Goal: Task Accomplishment & Management: Complete application form

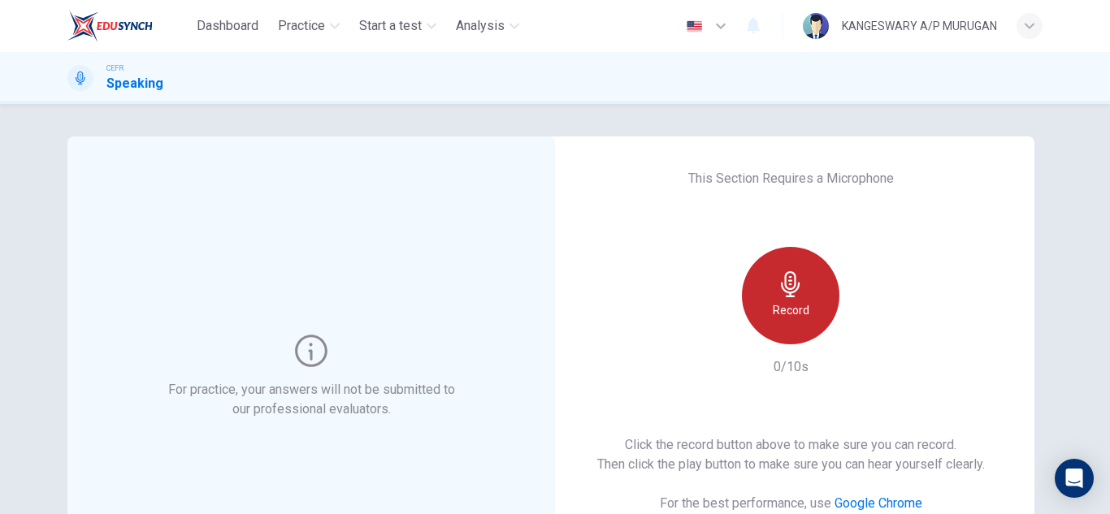
click at [791, 275] on icon "button" at bounding box center [791, 284] width 26 height 26
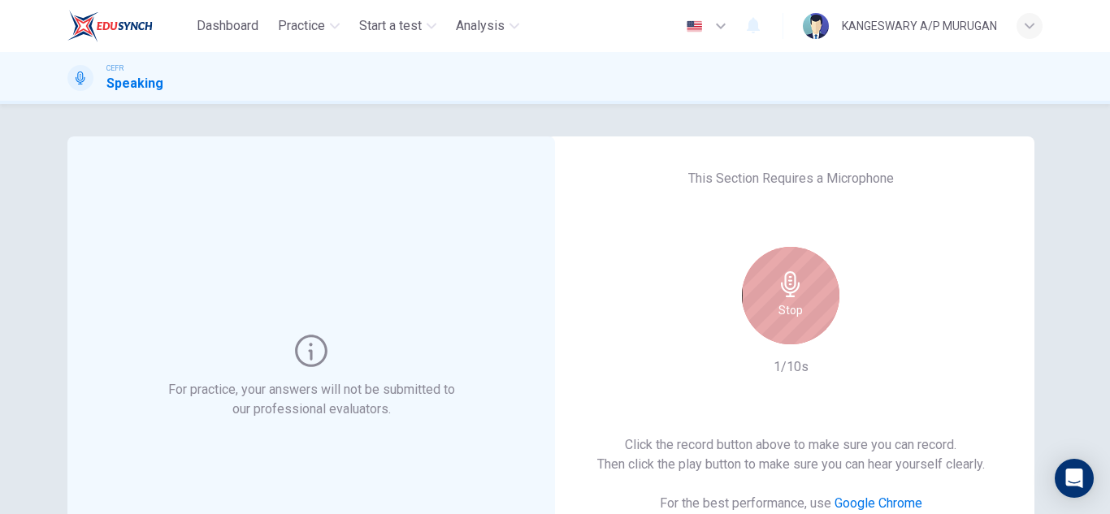
click at [791, 275] on icon "button" at bounding box center [791, 284] width 26 height 26
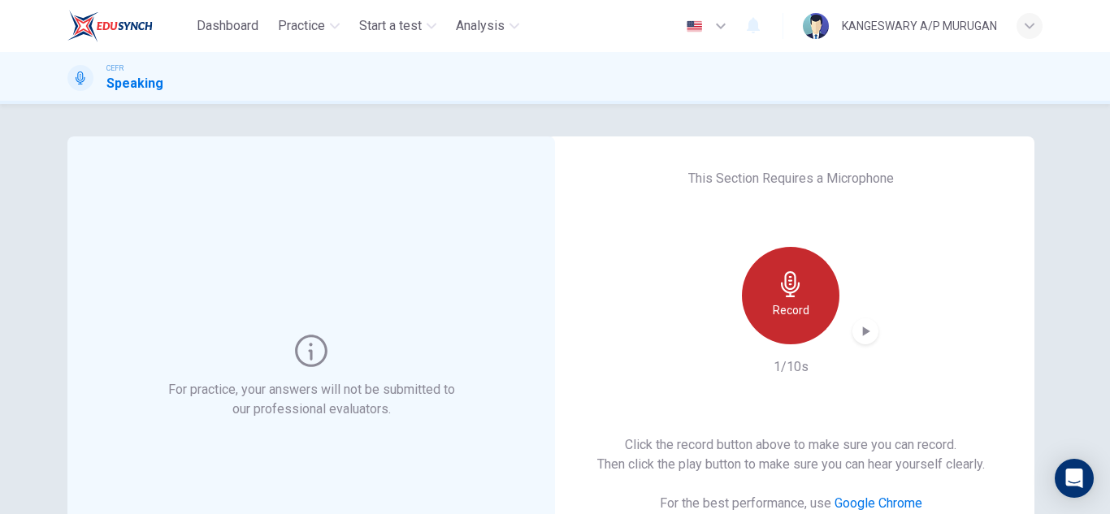
click at [791, 275] on icon "button" at bounding box center [791, 284] width 26 height 26
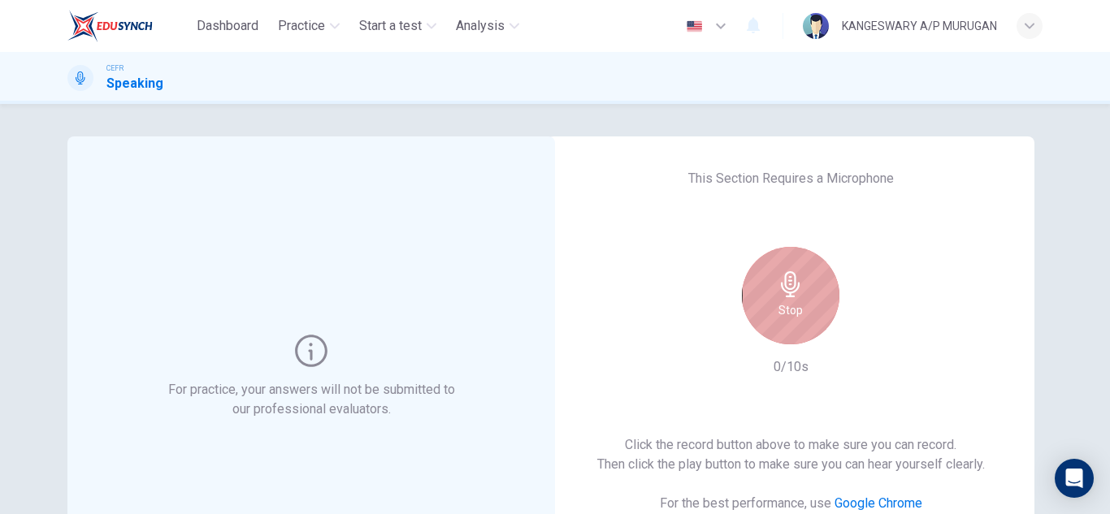
click at [817, 317] on div "Stop" at bounding box center [790, 295] width 97 height 97
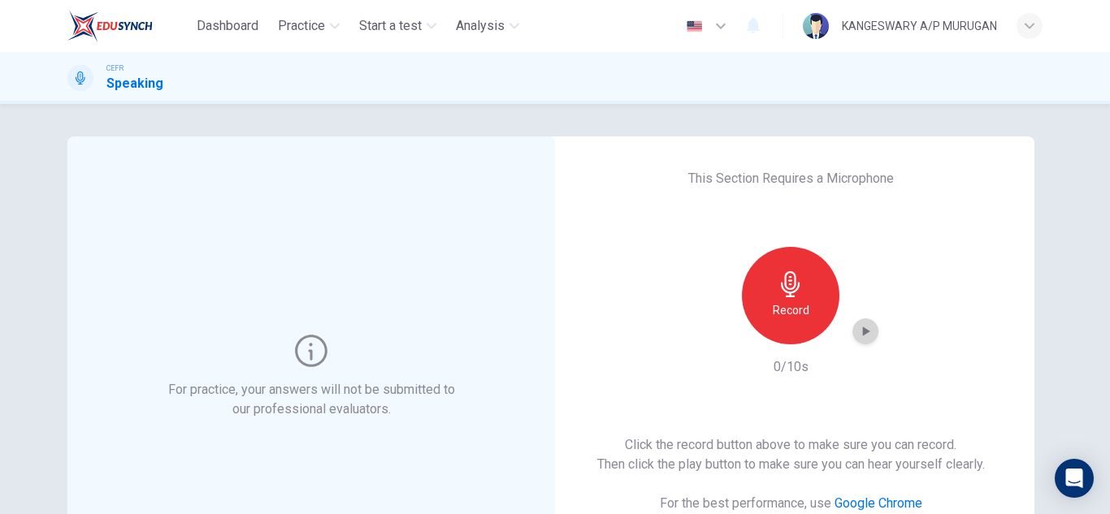
click at [857, 333] on icon "button" at bounding box center [865, 331] width 16 height 16
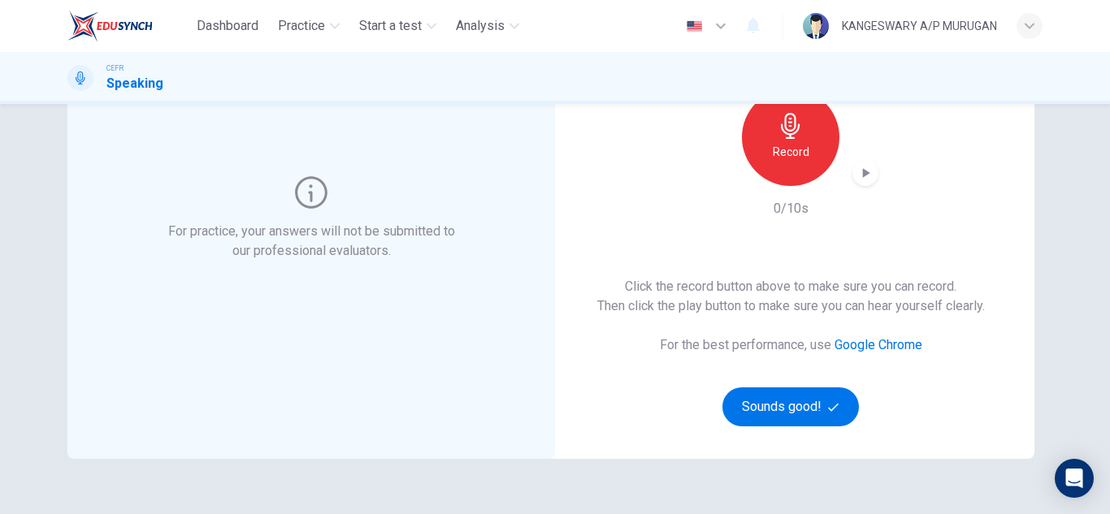
scroll to position [163, 0]
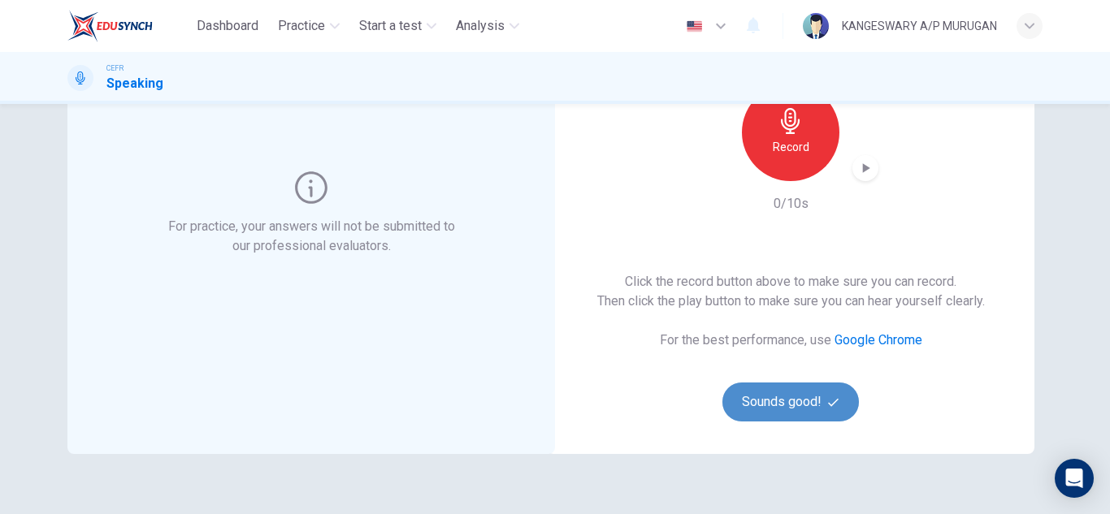
click at [817, 407] on button "Sounds good!" at bounding box center [790, 402] width 136 height 39
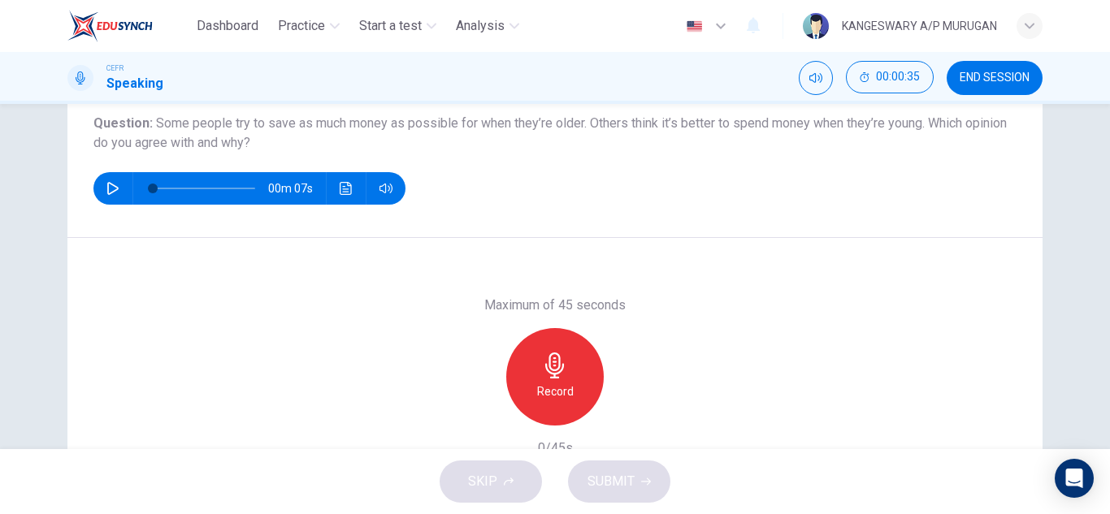
scroll to position [187, 0]
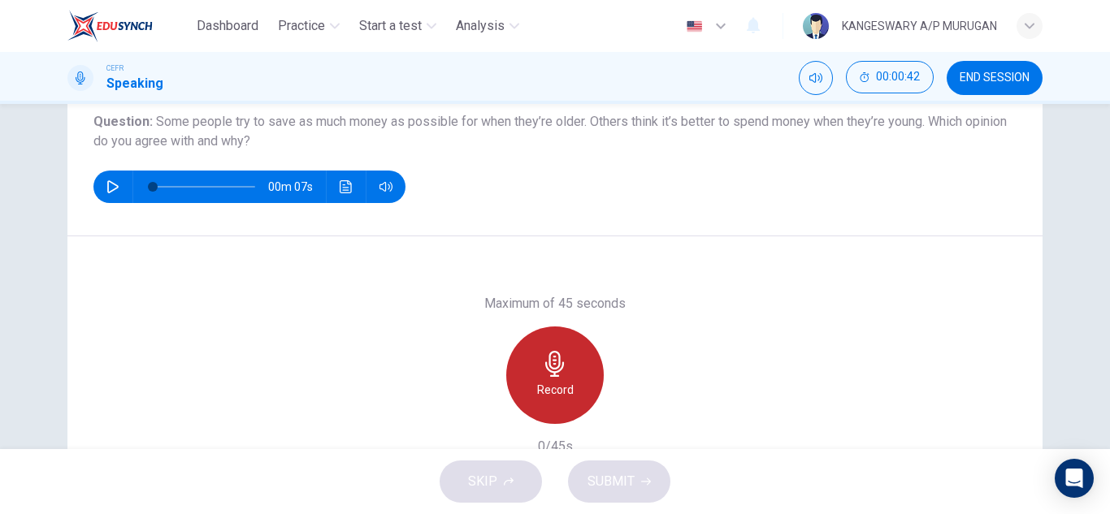
click at [548, 390] on h6 "Record" at bounding box center [555, 389] width 37 height 19
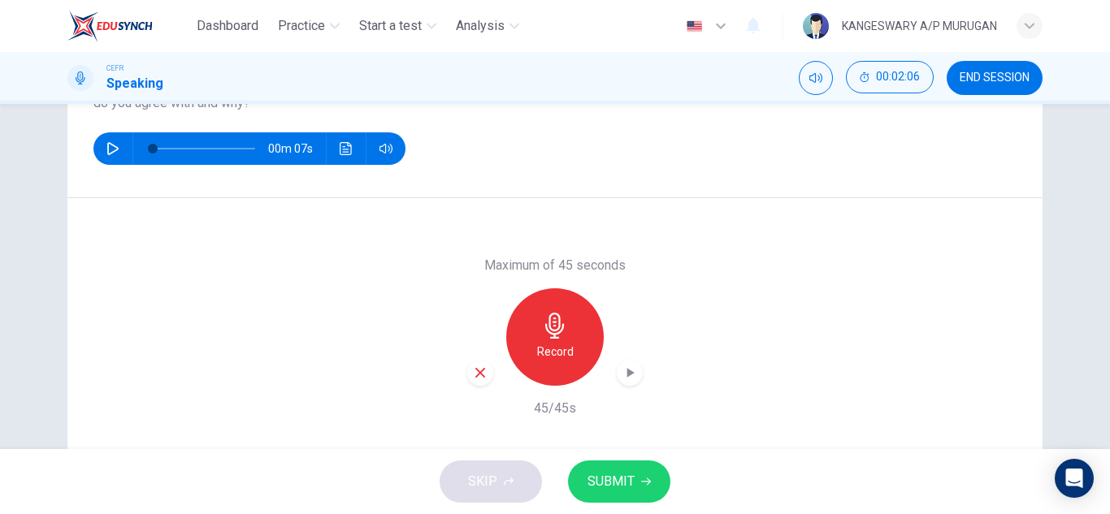
scroll to position [226, 0]
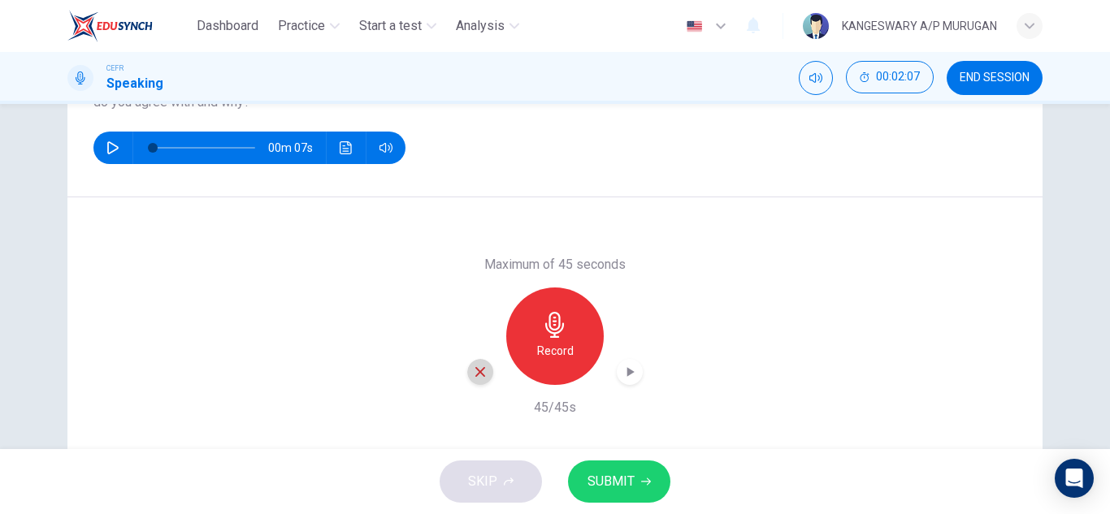
click at [481, 377] on icon "button" at bounding box center [480, 372] width 15 height 15
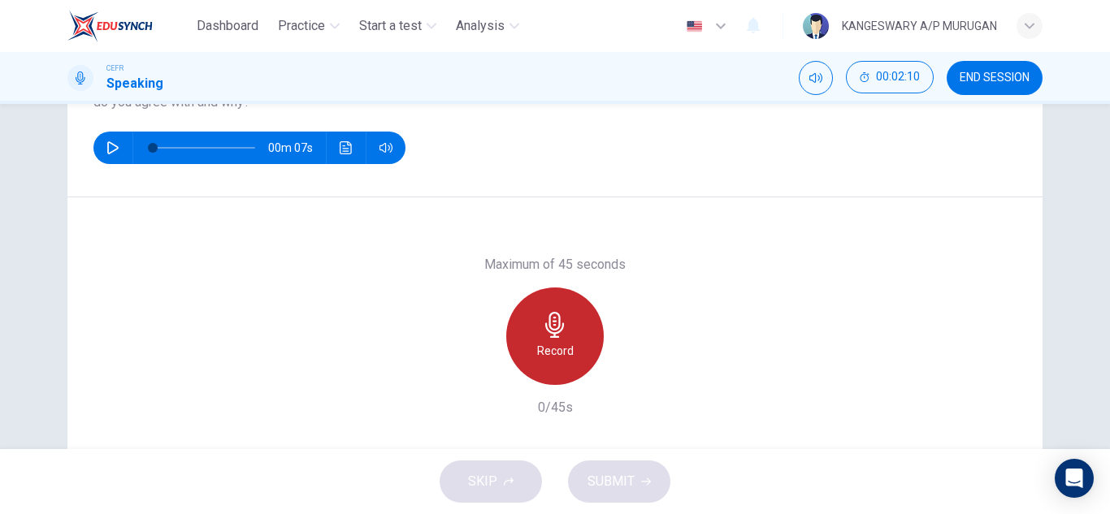
click at [560, 341] on h6 "Record" at bounding box center [555, 350] width 37 height 19
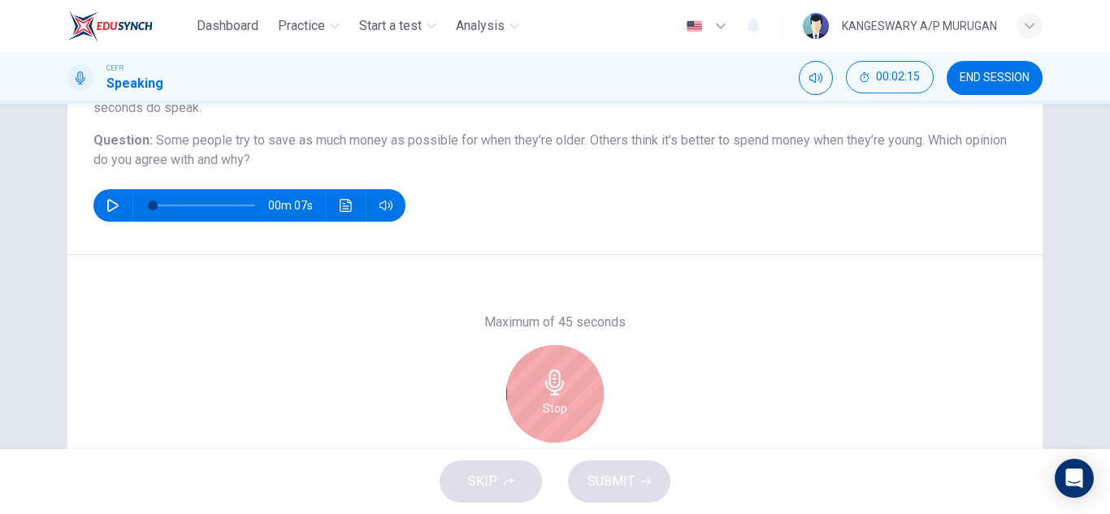
scroll to position [262, 0]
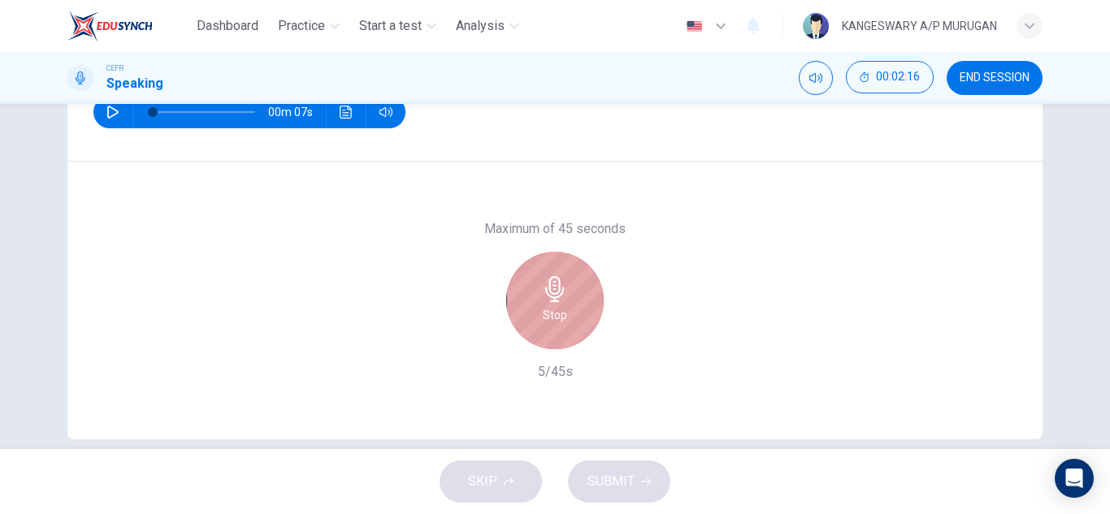
click at [544, 327] on div "Stop" at bounding box center [554, 300] width 97 height 97
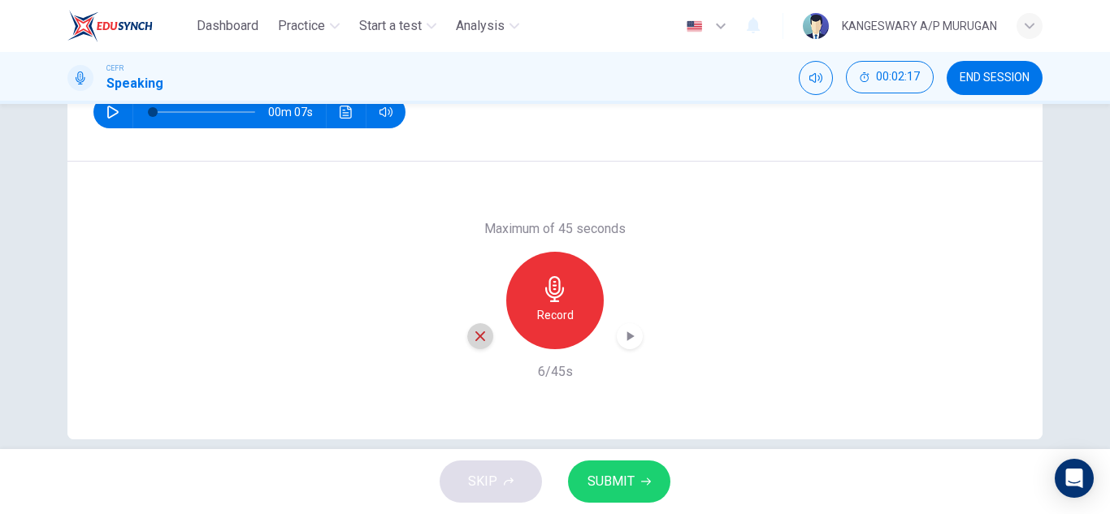
click at [472, 346] on div "button" at bounding box center [480, 336] width 26 height 26
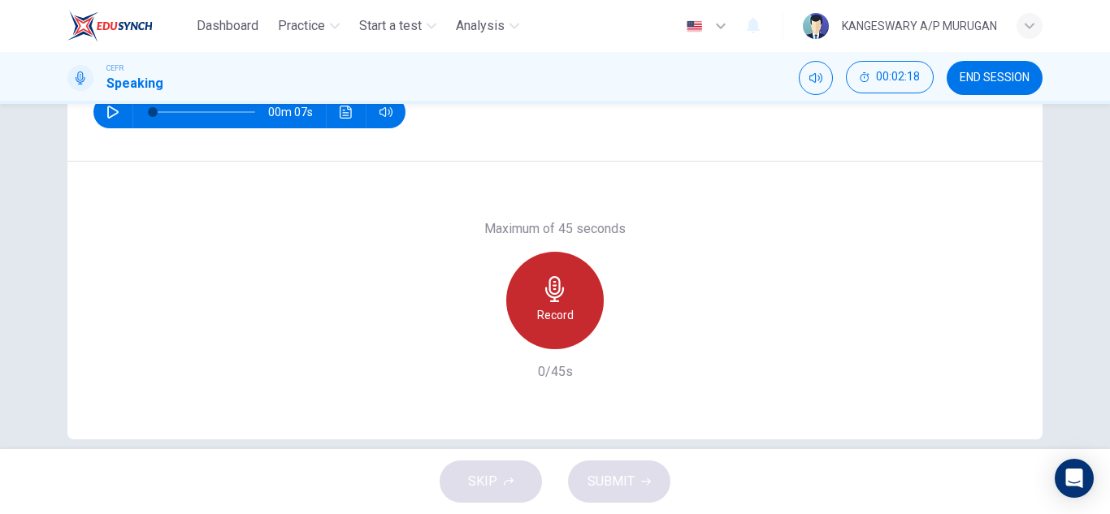
click at [531, 314] on div "Record" at bounding box center [554, 300] width 97 height 97
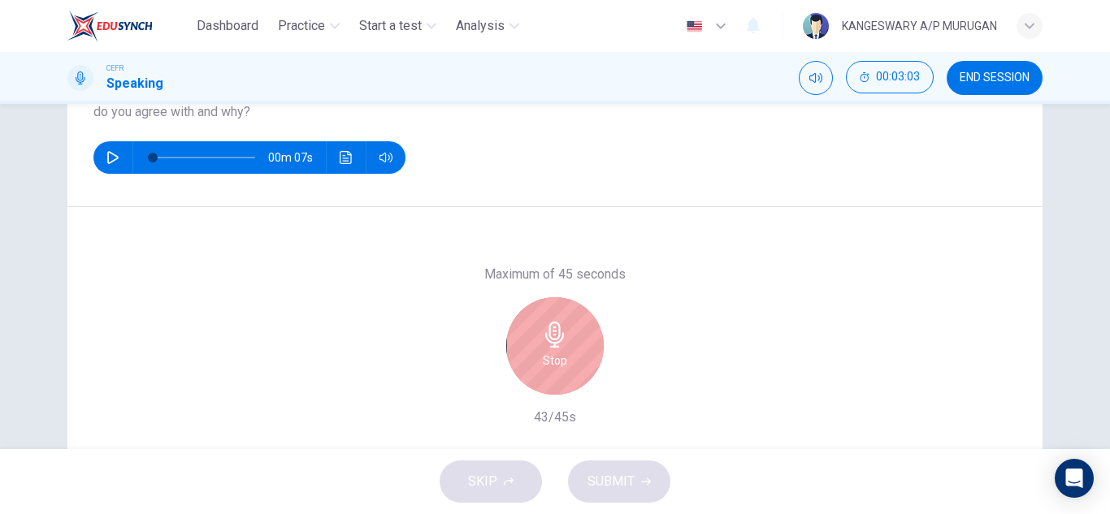
scroll to position [227, 0]
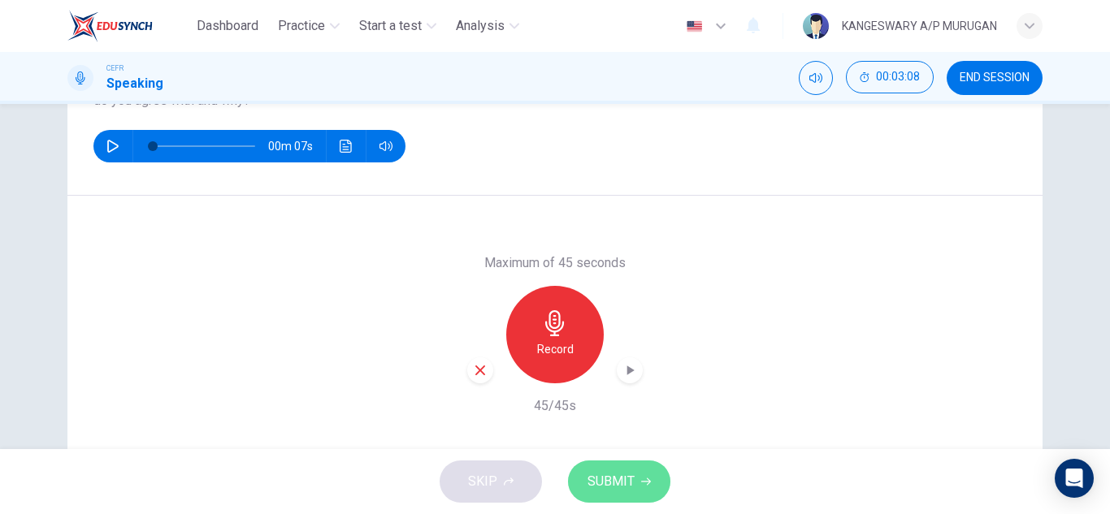
click at [622, 475] on span "SUBMIT" at bounding box center [610, 481] width 47 height 23
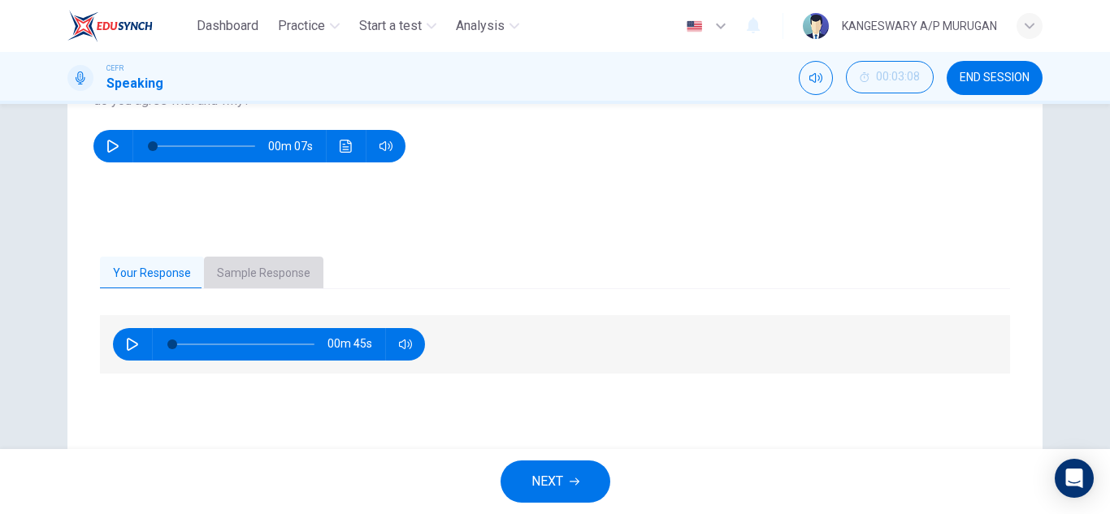
click at [279, 277] on button "Sample Response" at bounding box center [263, 274] width 119 height 34
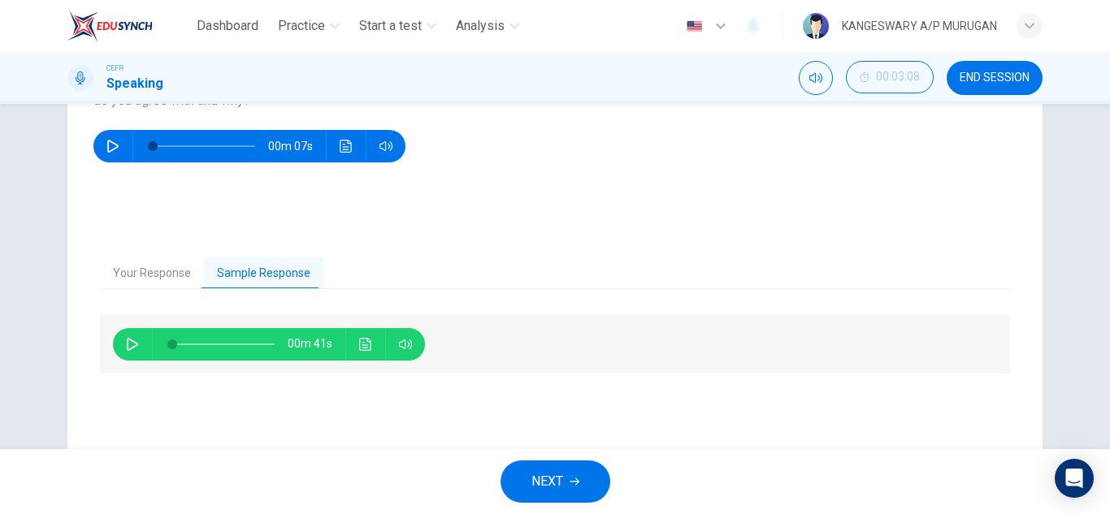
click at [141, 337] on div "00m 41s" at bounding box center [269, 344] width 312 height 32
click at [132, 343] on icon "button" at bounding box center [132, 344] width 11 height 13
type input "2"
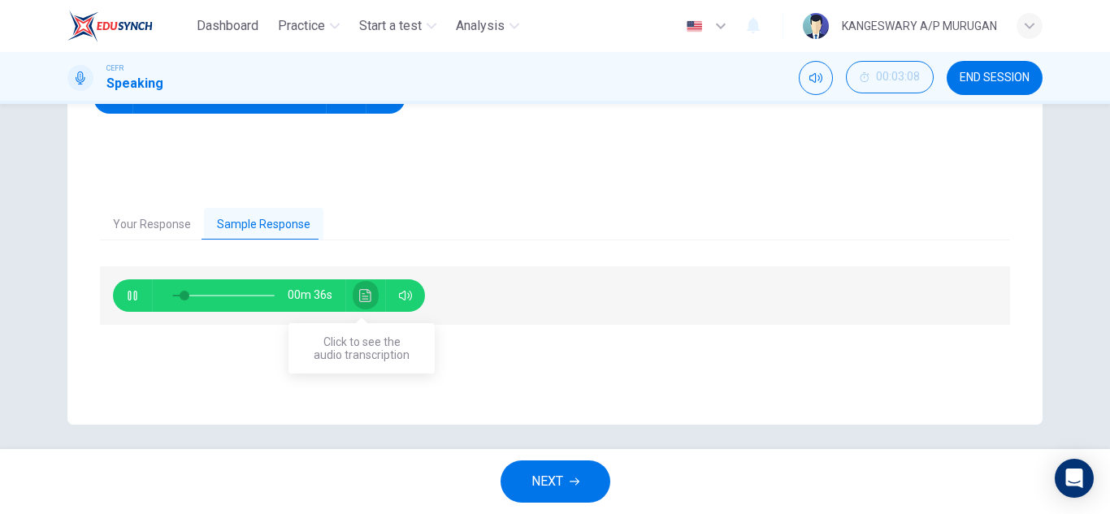
click at [355, 305] on button "Click to see the audio transcription" at bounding box center [366, 295] width 26 height 32
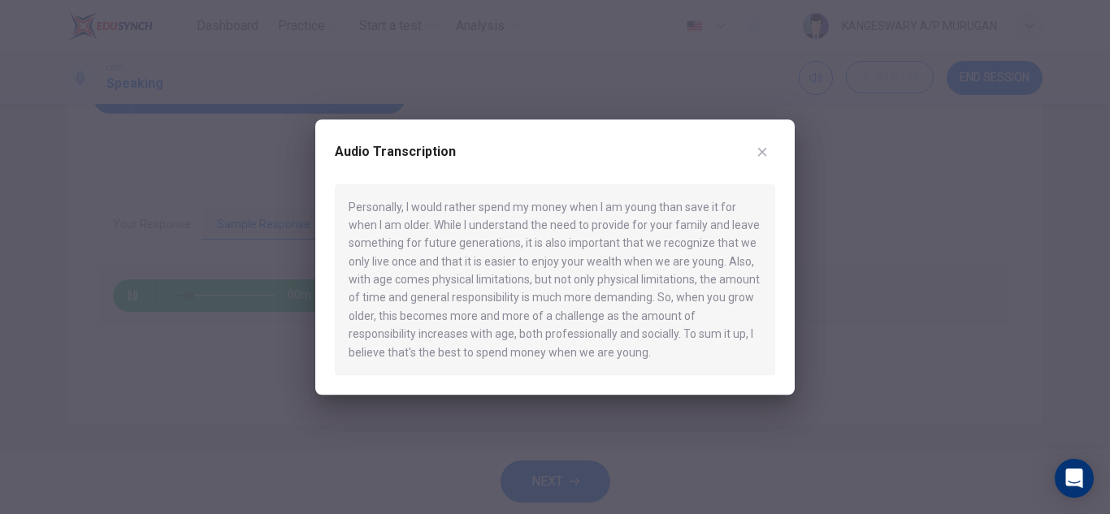
type input "19"
click at [763, 153] on icon "button" at bounding box center [762, 151] width 9 height 9
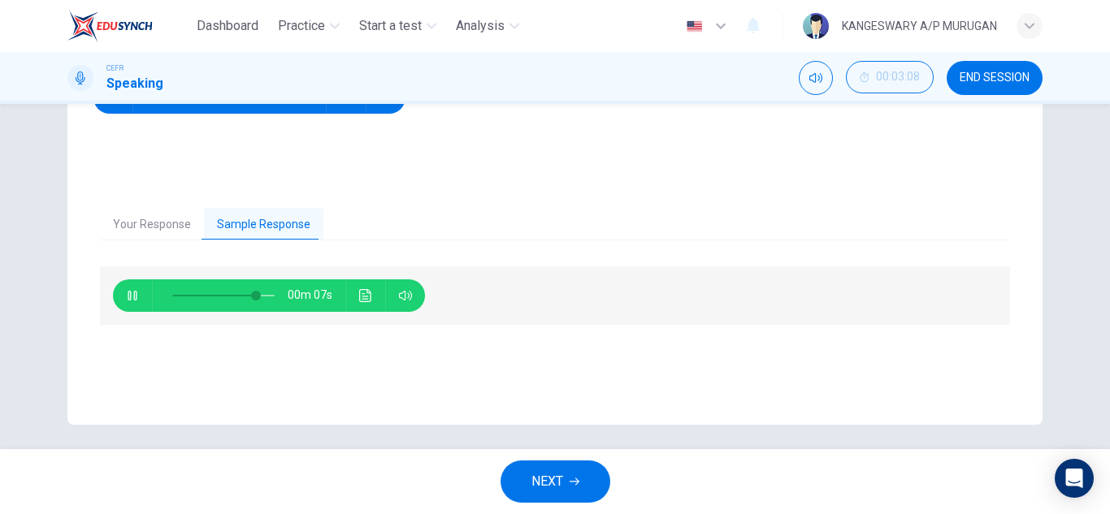
type input "84"
click at [536, 462] on button "NEXT" at bounding box center [555, 482] width 110 height 42
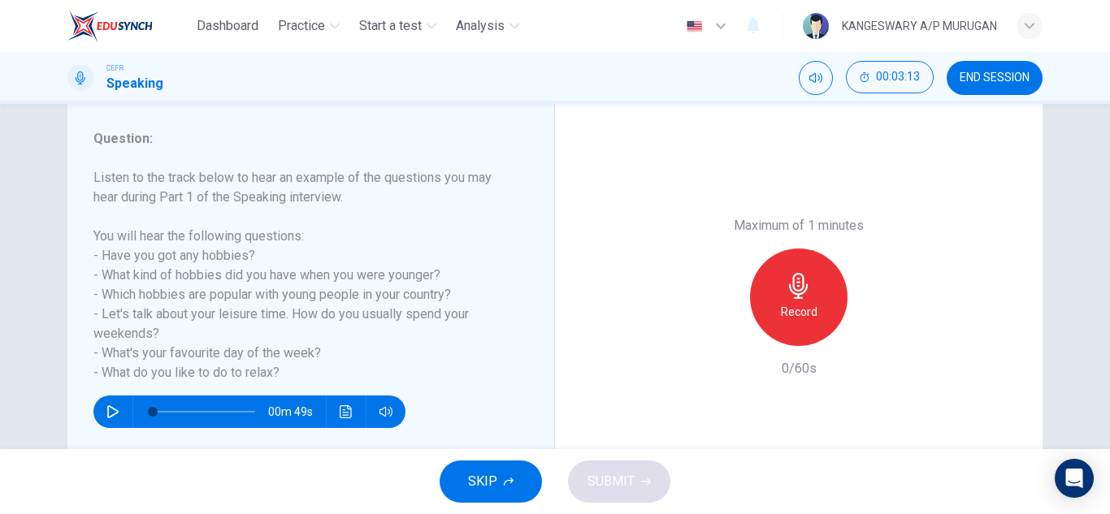
scroll to position [204, 0]
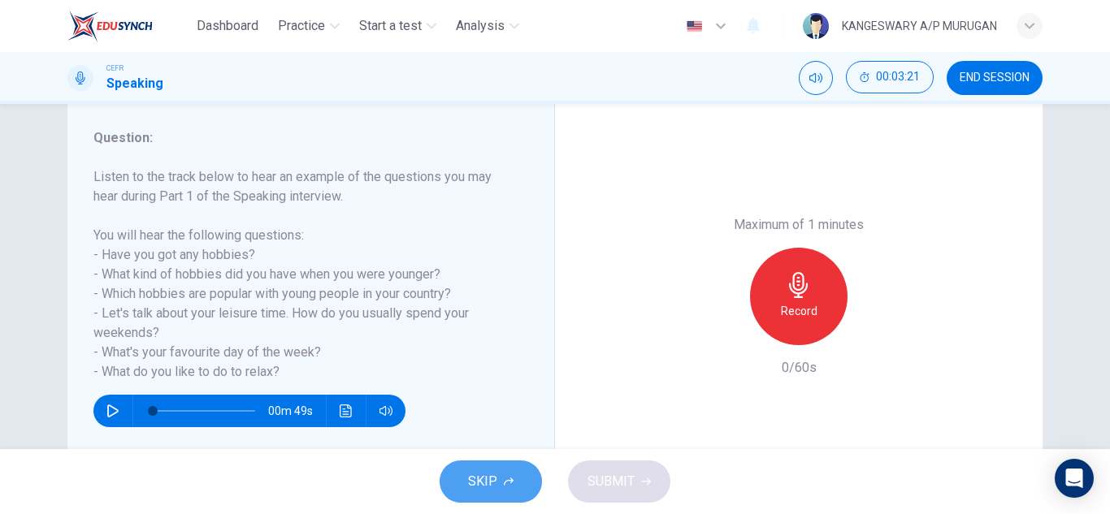
click at [488, 477] on span "SKIP" at bounding box center [482, 481] width 29 height 23
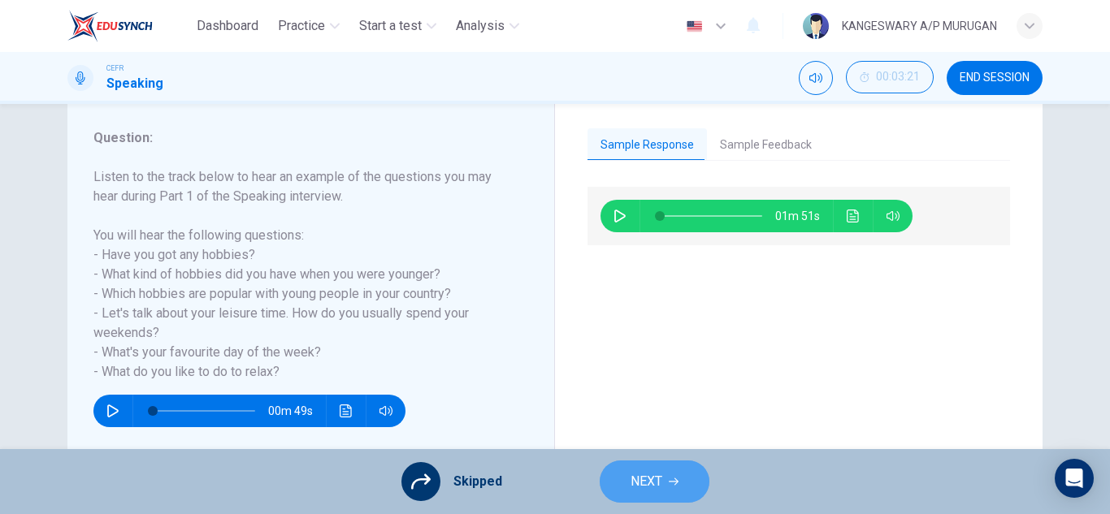
click at [662, 485] on button "NEXT" at bounding box center [655, 482] width 110 height 42
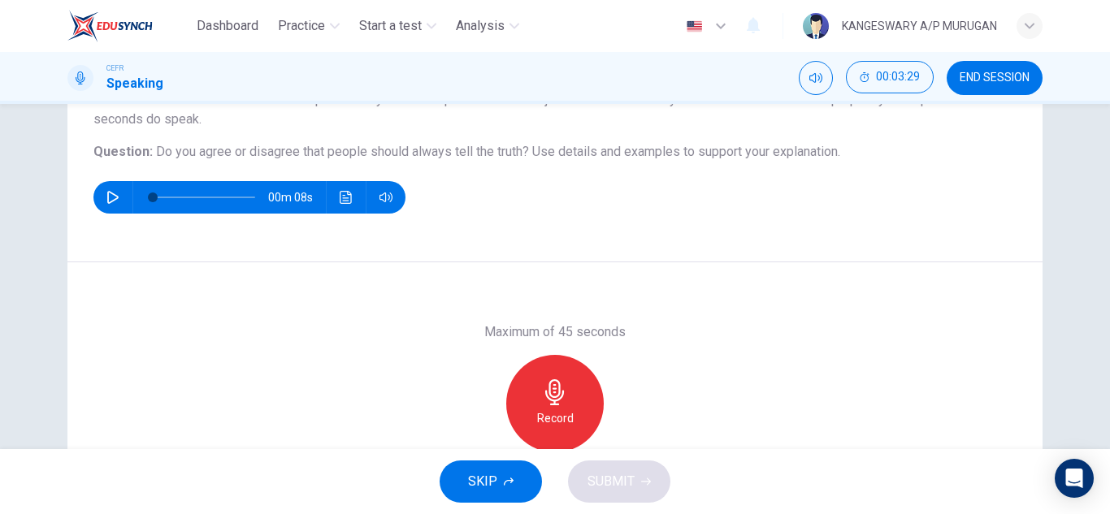
scroll to position [161, 0]
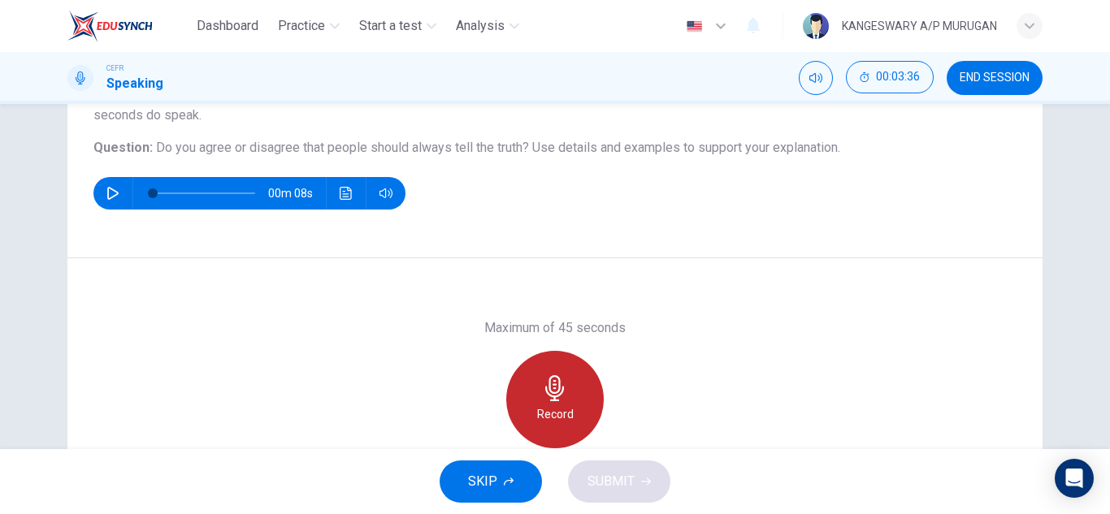
click at [536, 395] on div "Record" at bounding box center [554, 399] width 97 height 97
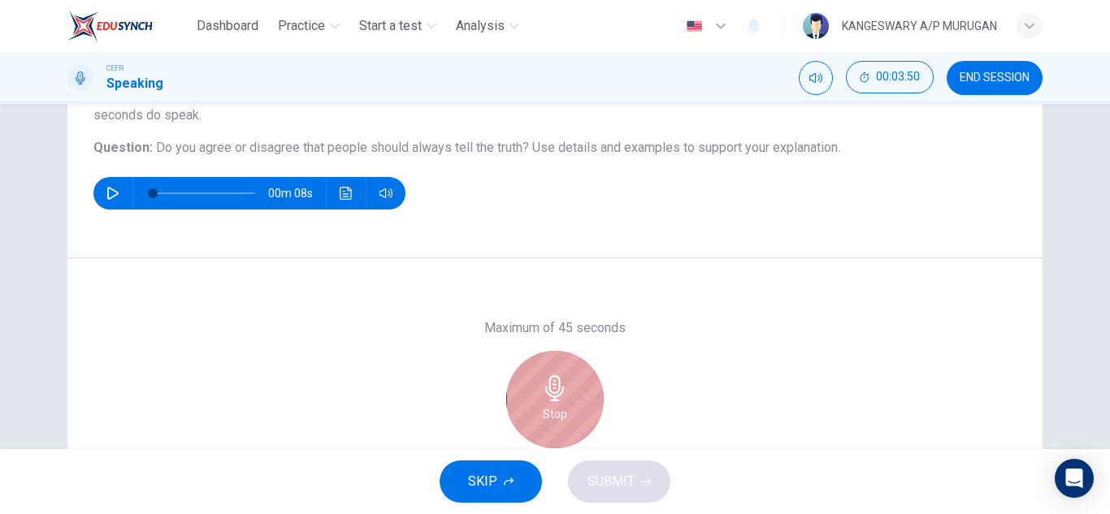
click at [536, 395] on div "Stop" at bounding box center [554, 399] width 97 height 97
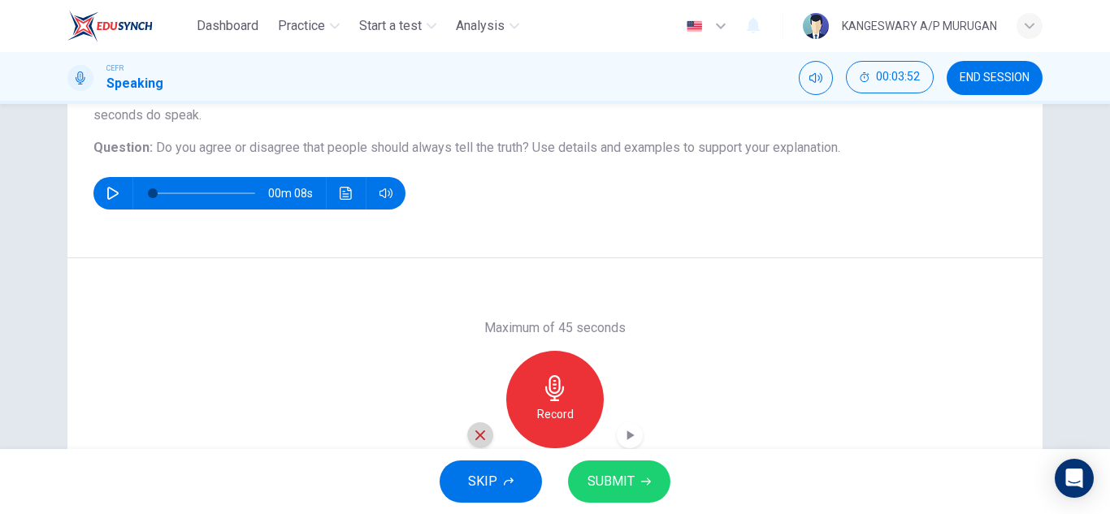
click at [478, 433] on icon "button" at bounding box center [480, 436] width 10 height 10
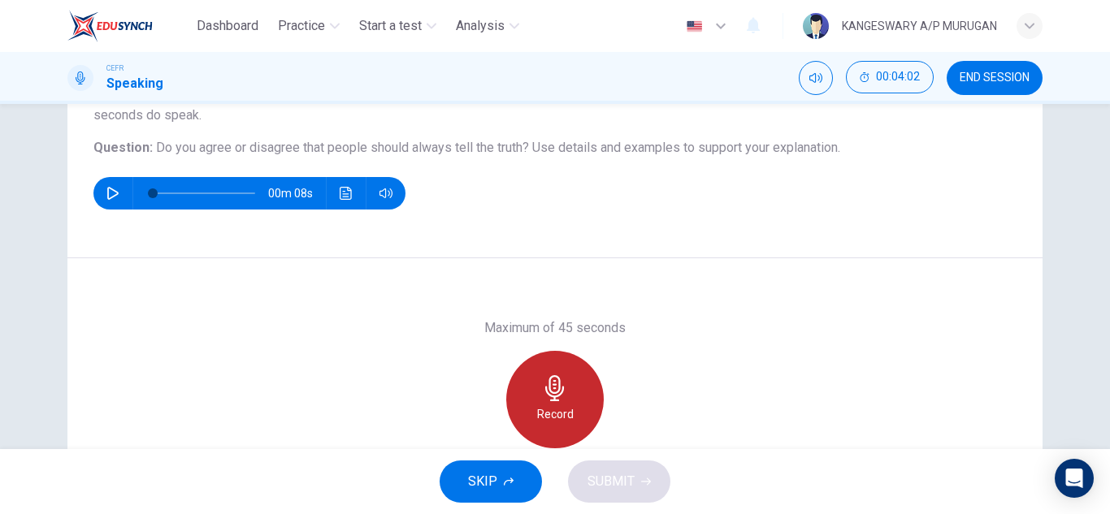
click at [531, 430] on div "Record" at bounding box center [554, 399] width 97 height 97
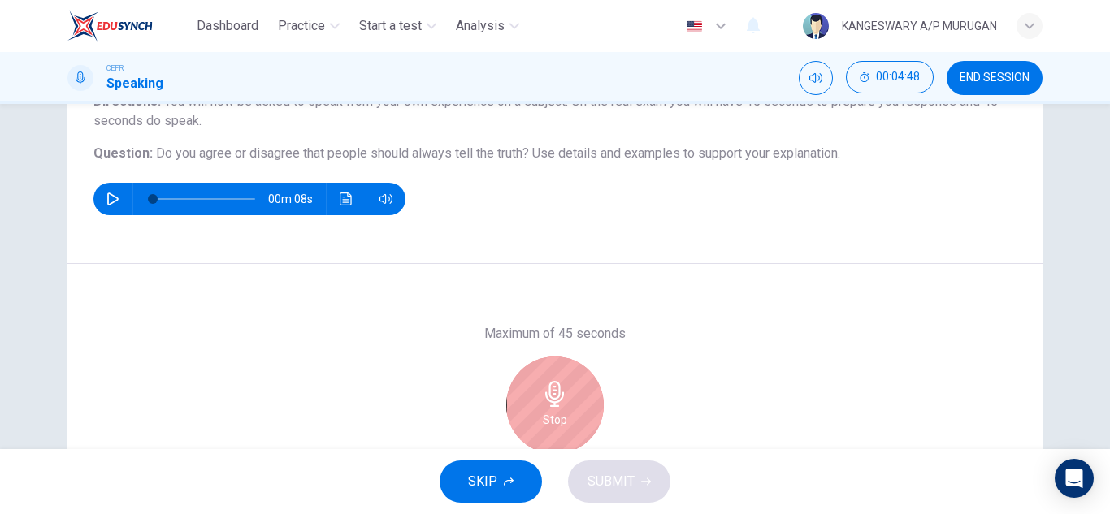
scroll to position [154, 0]
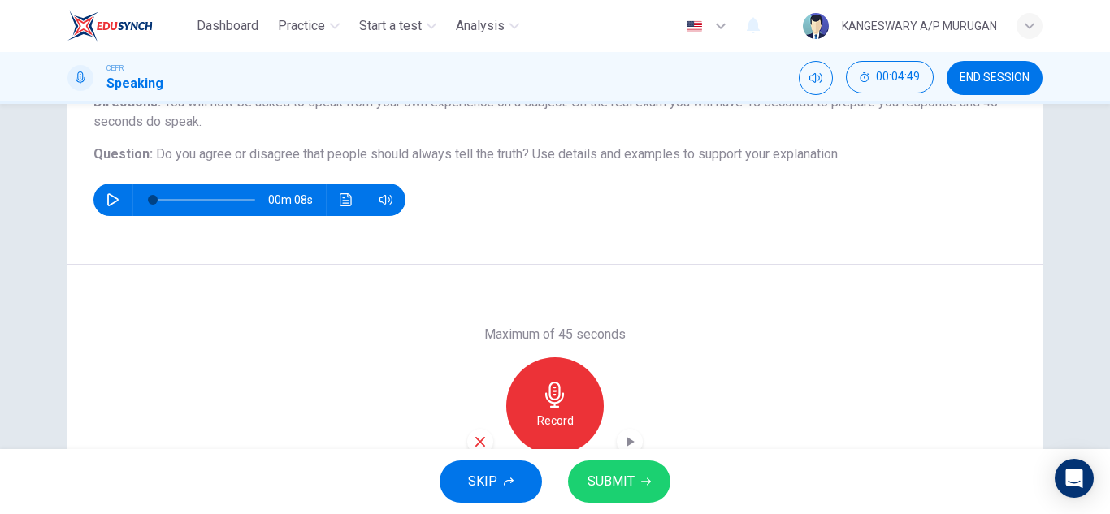
click at [424, 158] on span "Do you agree or disagree that people should always tell the truth?" at bounding box center [342, 153] width 373 height 15
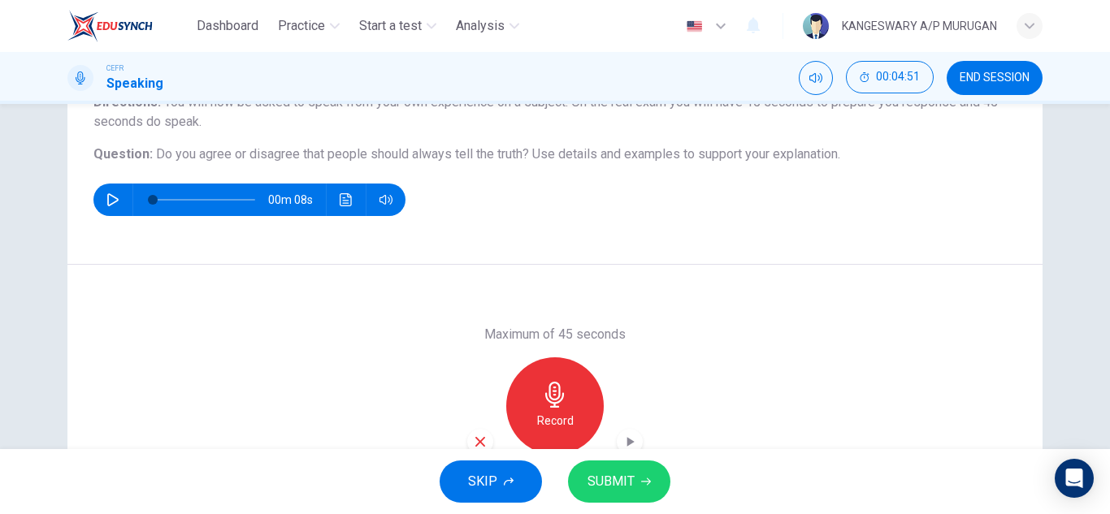
drag, startPoint x: 424, startPoint y: 158, endPoint x: 145, endPoint y: 150, distance: 278.8
click at [145, 150] on h6 "Question : Do you agree or disagree that people should always tell the truth? U…" at bounding box center [554, 154] width 923 height 19
drag, startPoint x: 145, startPoint y: 150, endPoint x: 294, endPoint y: 160, distance: 149.0
click at [294, 160] on h6 "Question : Do you agree or disagree that people should always tell the truth? U…" at bounding box center [554, 154] width 923 height 19
drag, startPoint x: 294, startPoint y: 160, endPoint x: 398, endPoint y: 156, distance: 104.1
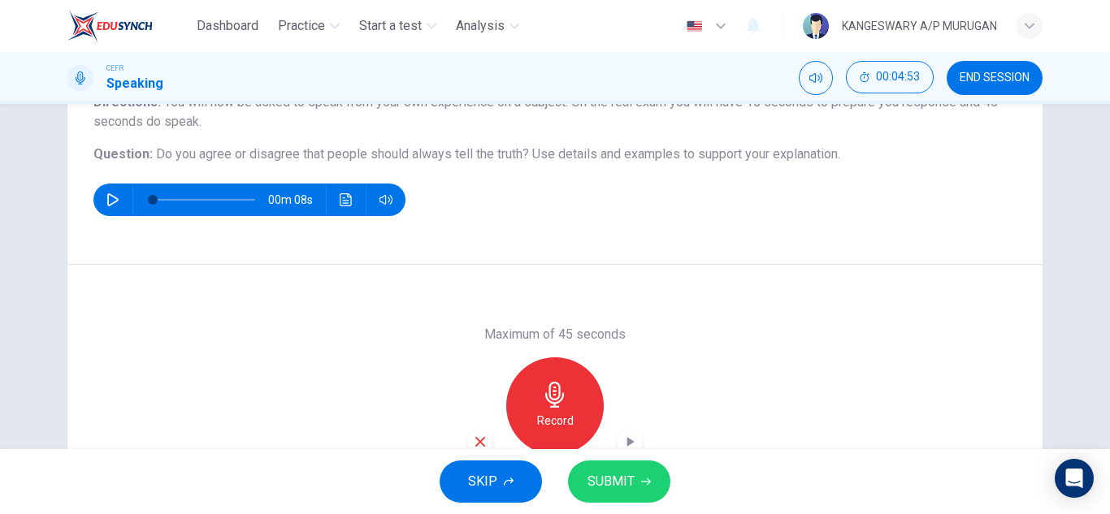
click at [398, 156] on span "Do you agree or disagree that people should always tell the truth?" at bounding box center [342, 153] width 373 height 15
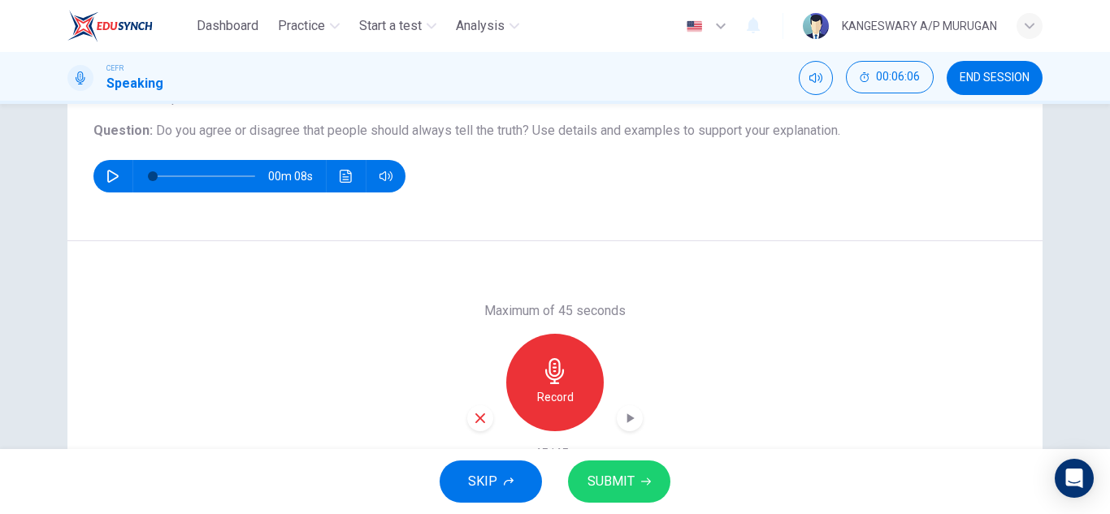
scroll to position [179, 0]
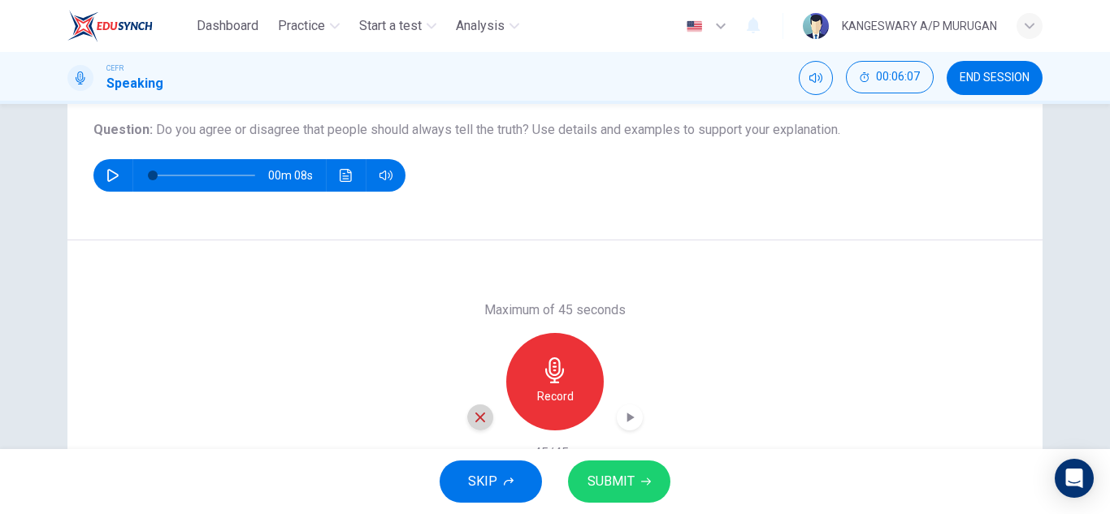
click at [474, 422] on icon "button" at bounding box center [480, 417] width 15 height 15
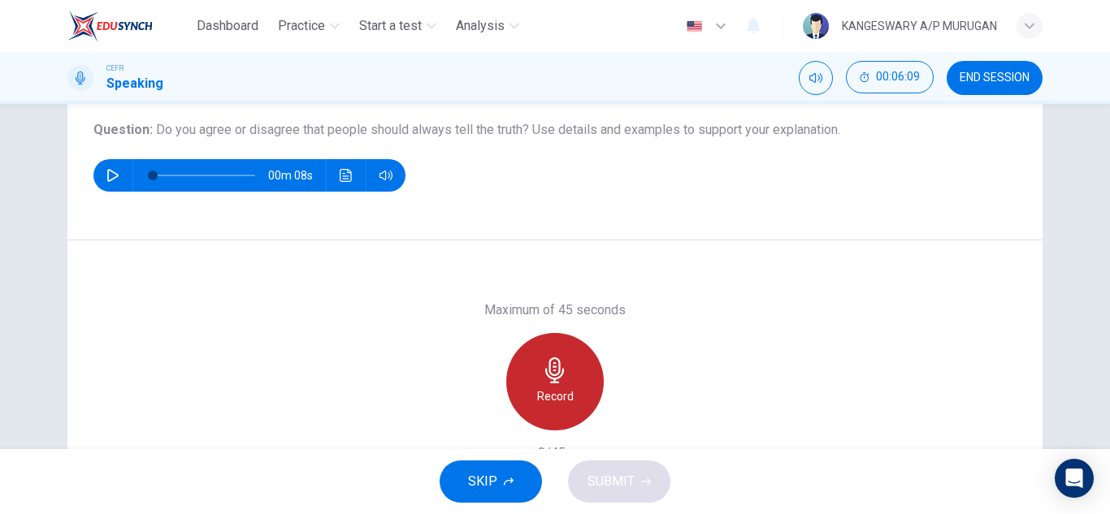
click at [548, 384] on div "Record" at bounding box center [554, 381] width 97 height 97
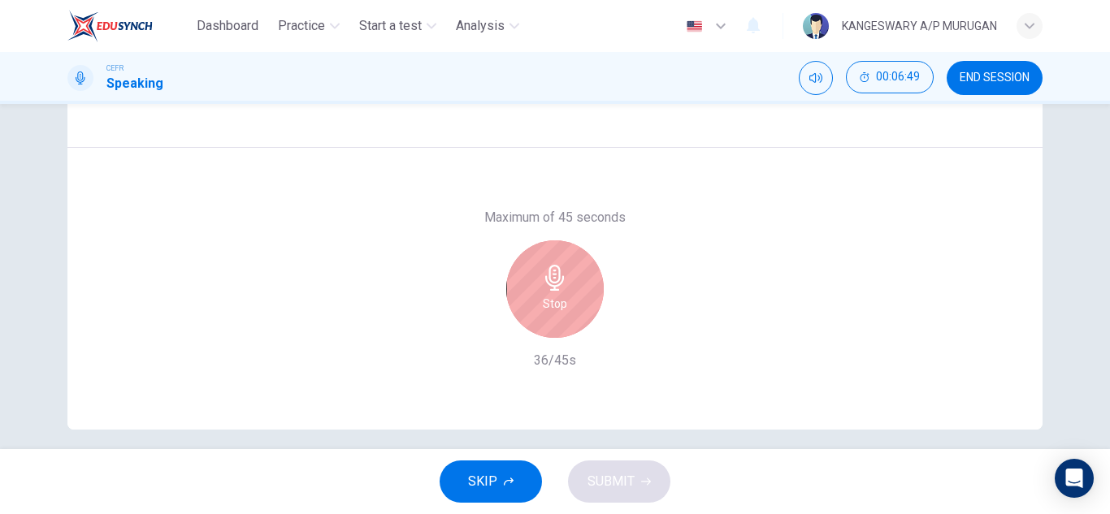
scroll to position [280, 0]
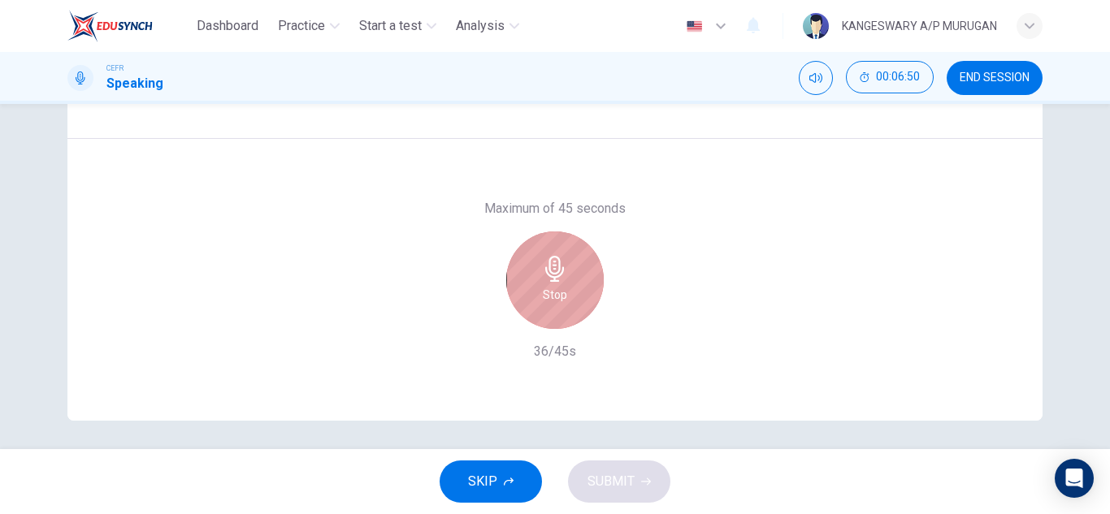
click at [561, 315] on div "Stop" at bounding box center [554, 280] width 97 height 97
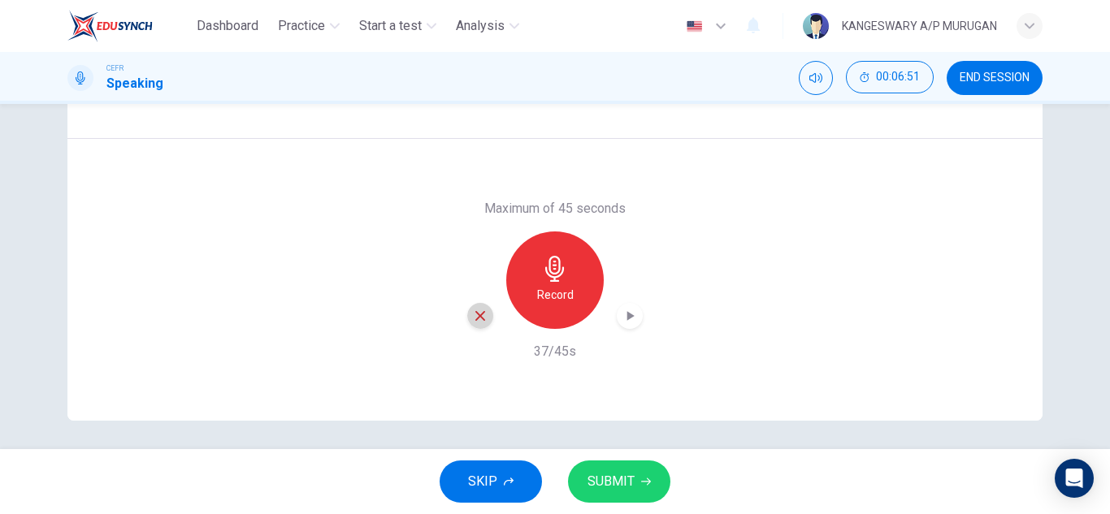
click at [476, 324] on div "button" at bounding box center [480, 316] width 26 height 26
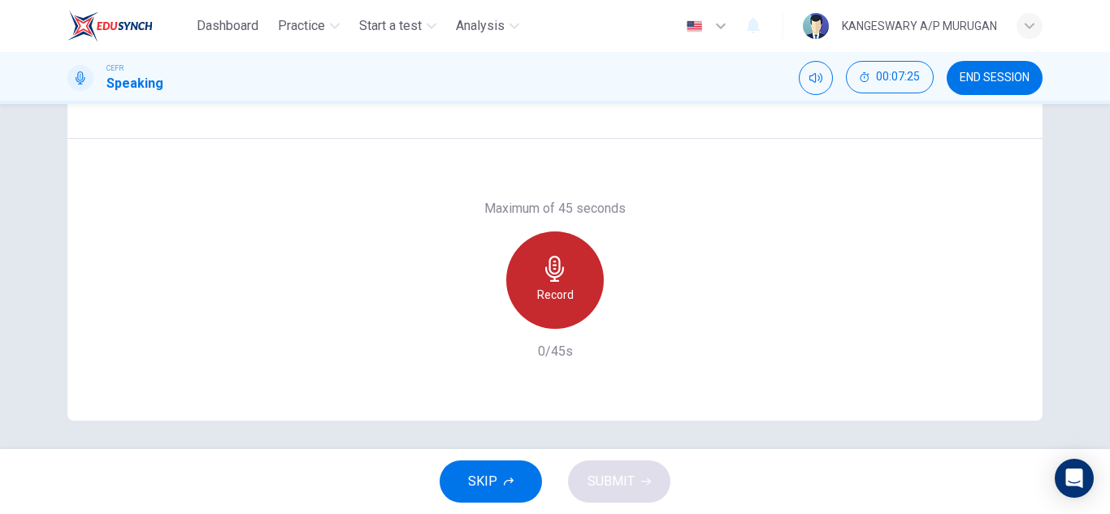
click at [543, 286] on h6 "Record" at bounding box center [555, 294] width 37 height 19
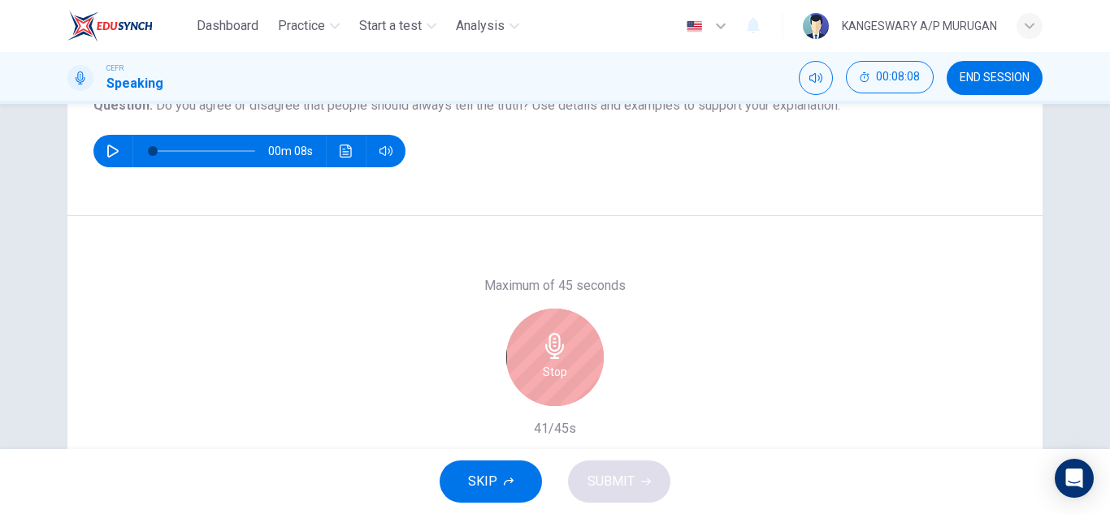
scroll to position [211, 0]
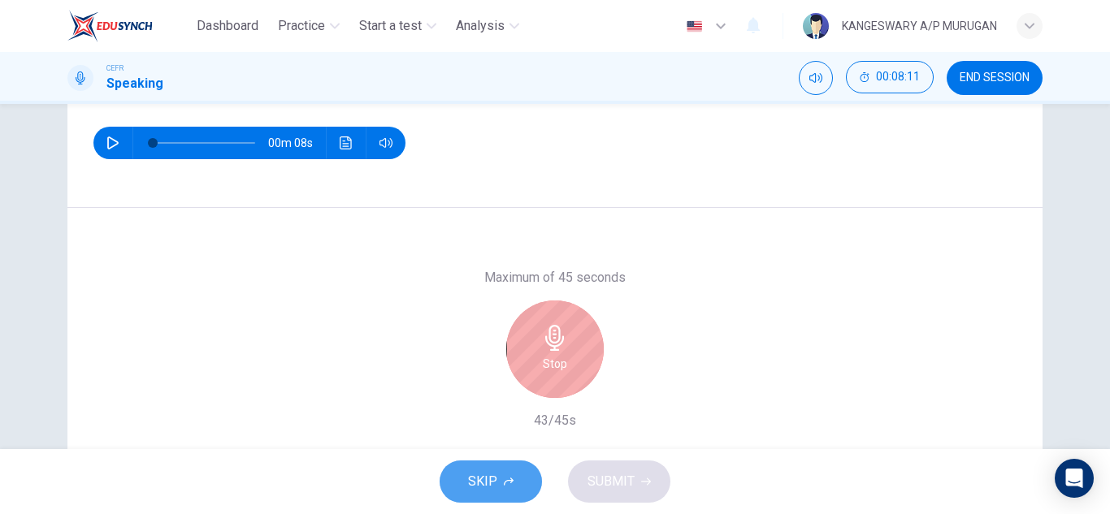
click at [482, 487] on span "SKIP" at bounding box center [482, 481] width 29 height 23
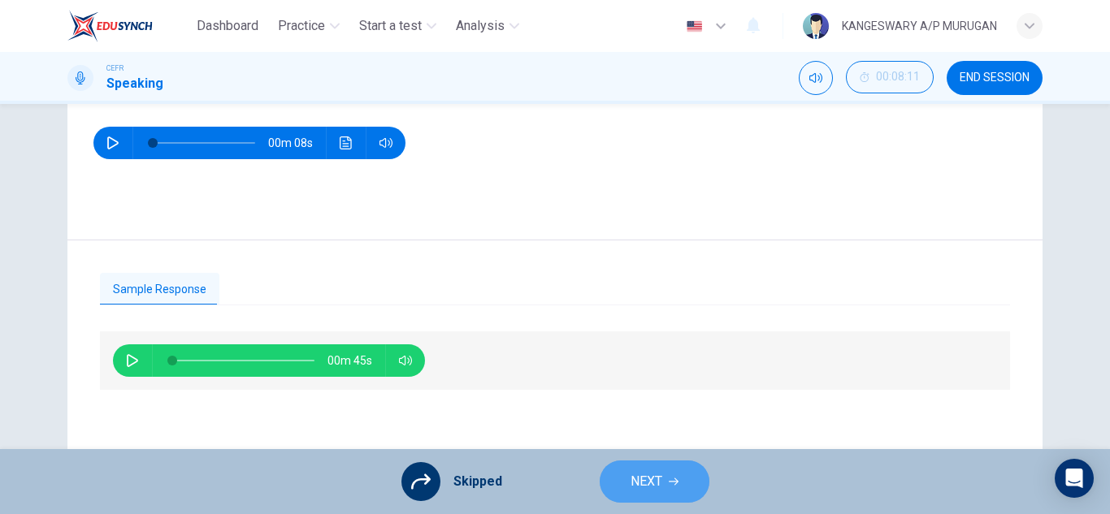
click at [649, 483] on span "NEXT" at bounding box center [646, 481] width 32 height 23
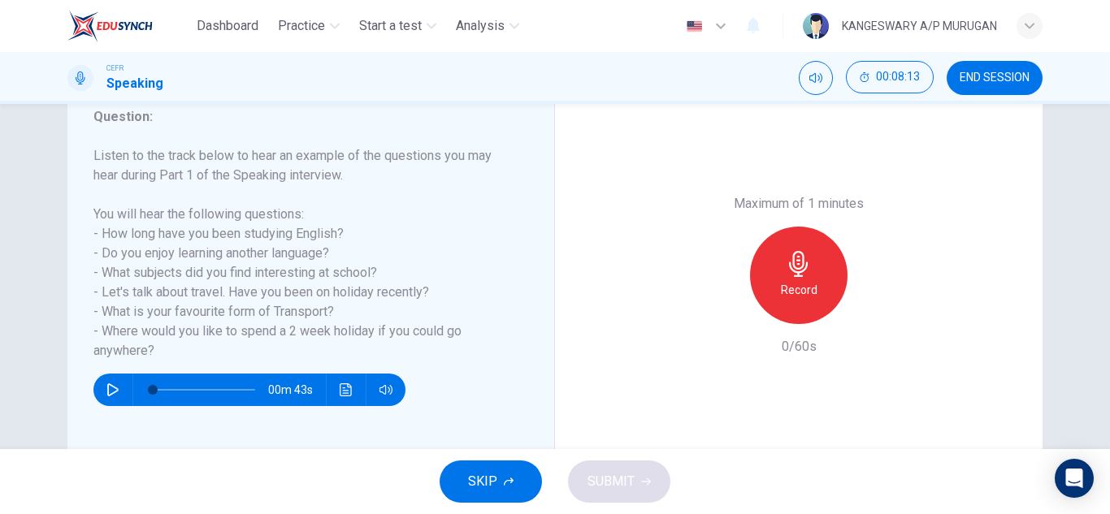
scroll to position [227, 0]
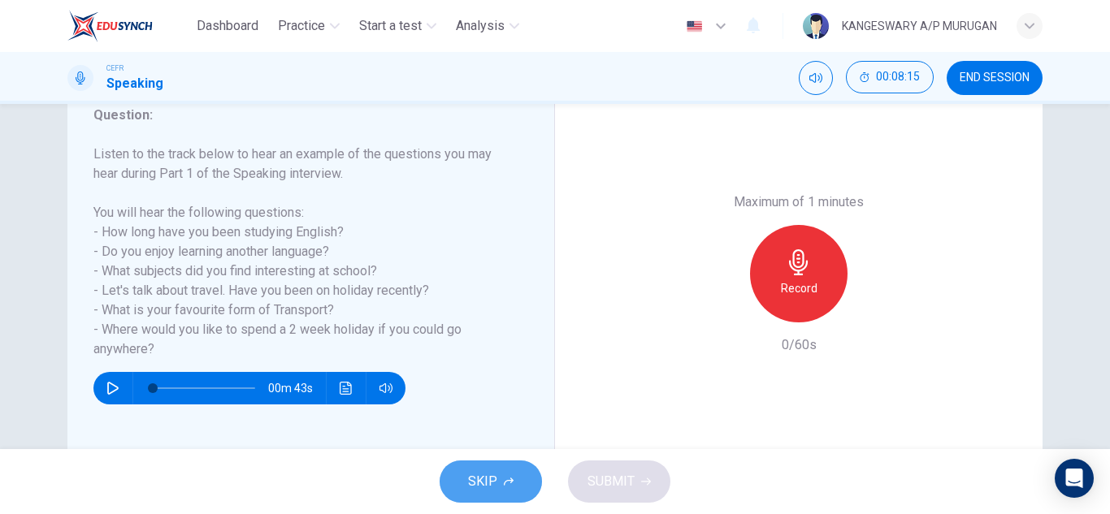
click at [513, 470] on button "SKIP" at bounding box center [491, 482] width 102 height 42
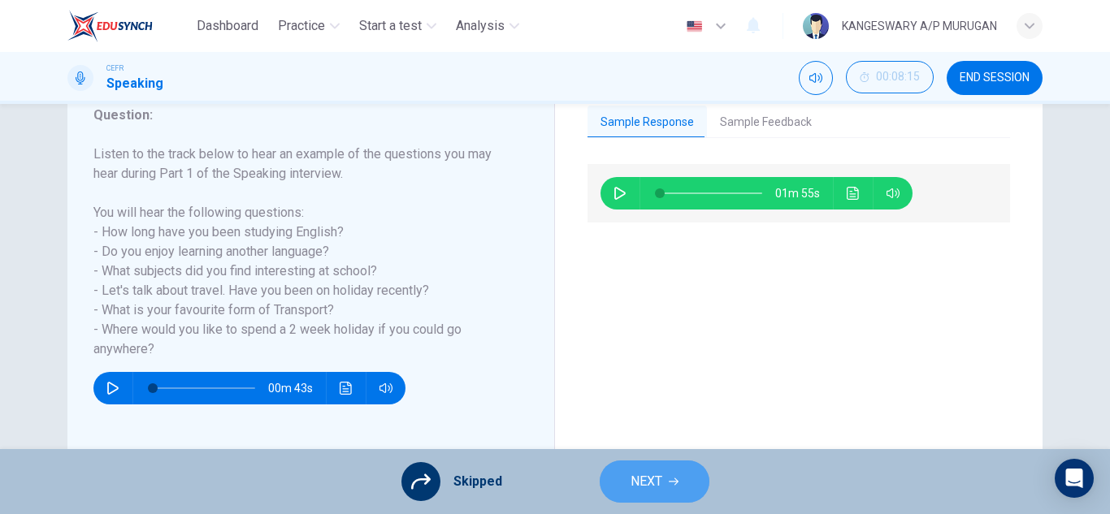
click at [639, 474] on span "NEXT" at bounding box center [646, 481] width 32 height 23
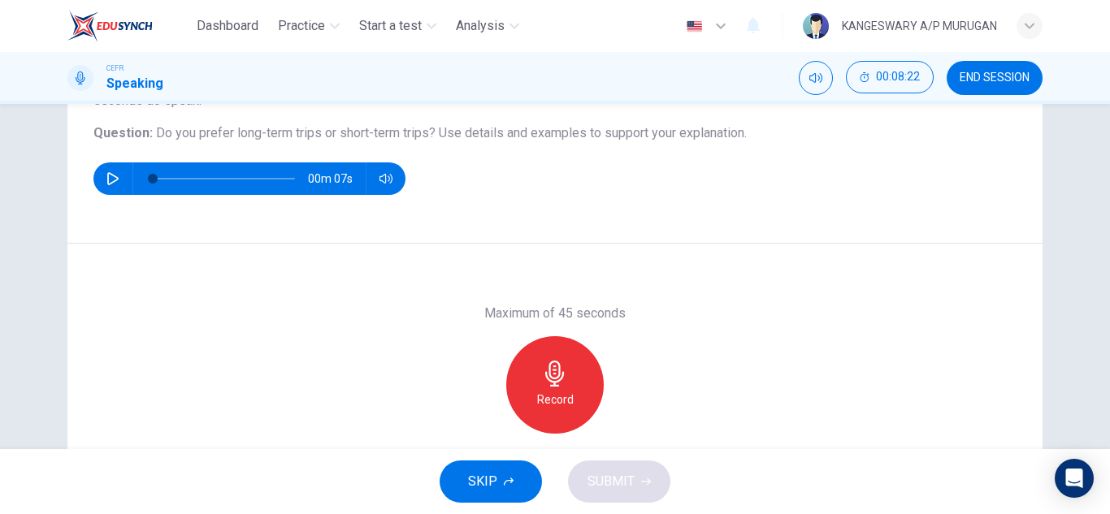
scroll to position [177, 0]
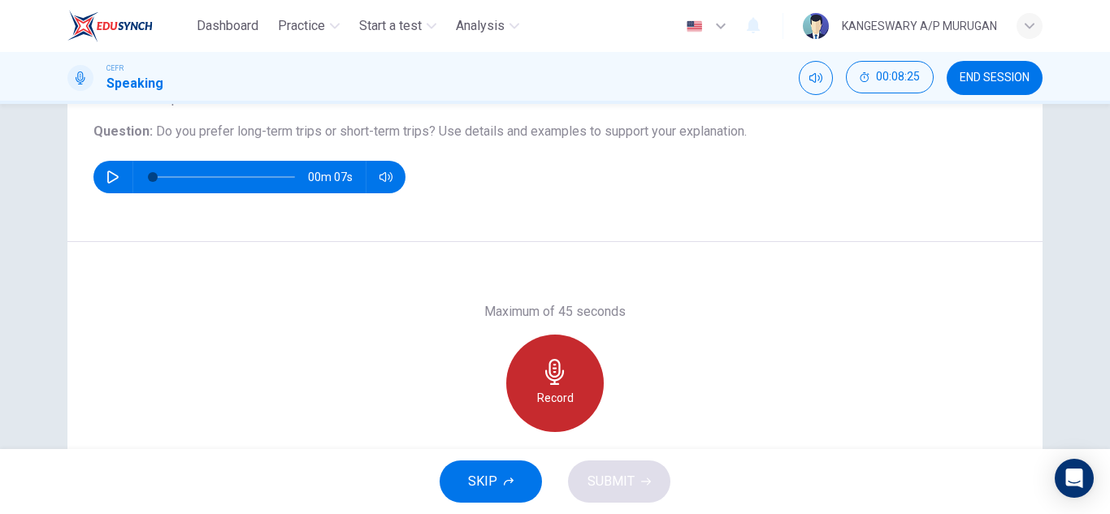
click at [552, 387] on div "Record" at bounding box center [554, 383] width 97 height 97
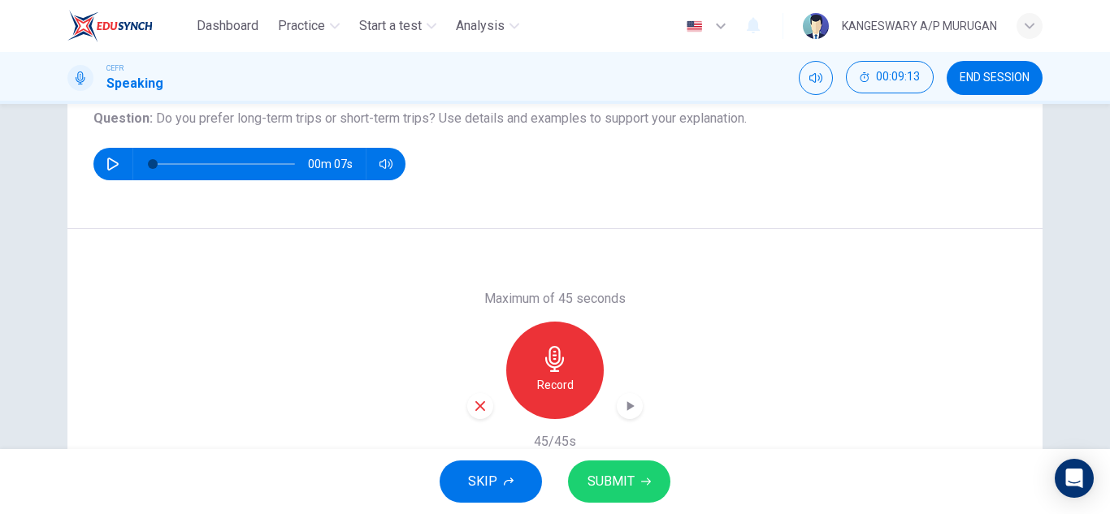
scroll to position [200, 0]
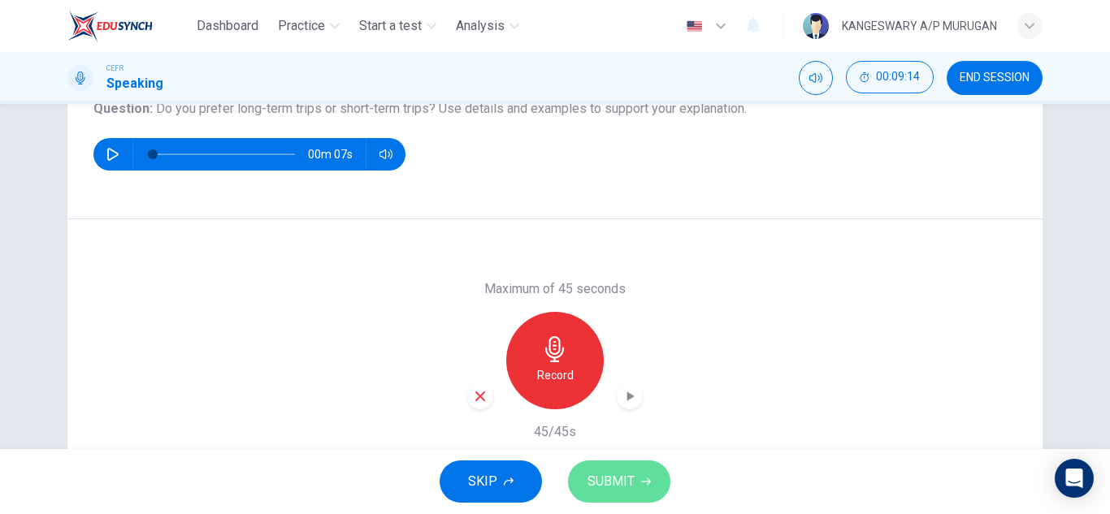
click at [608, 482] on span "SUBMIT" at bounding box center [610, 481] width 47 height 23
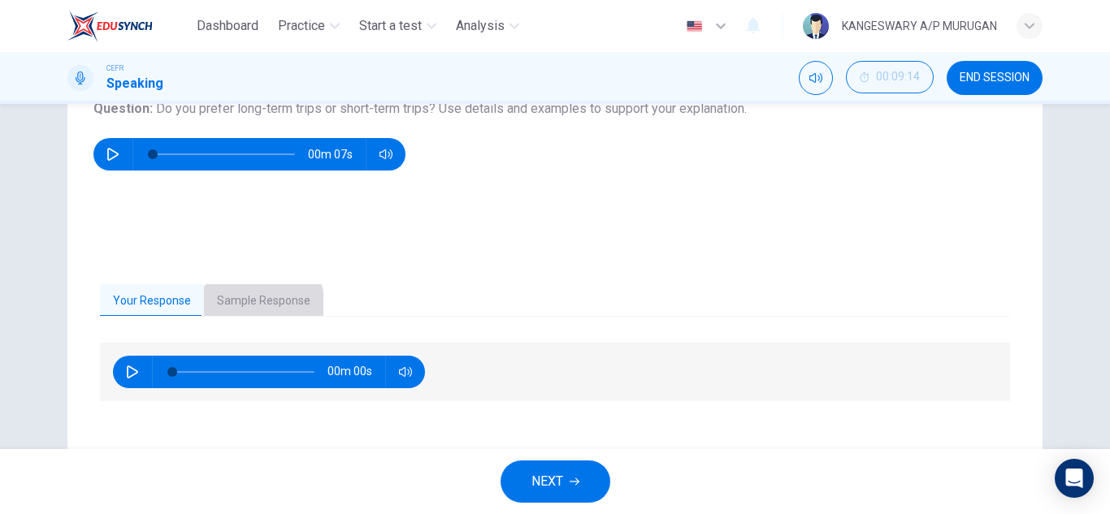
click at [224, 305] on button "Sample Response" at bounding box center [263, 301] width 119 height 34
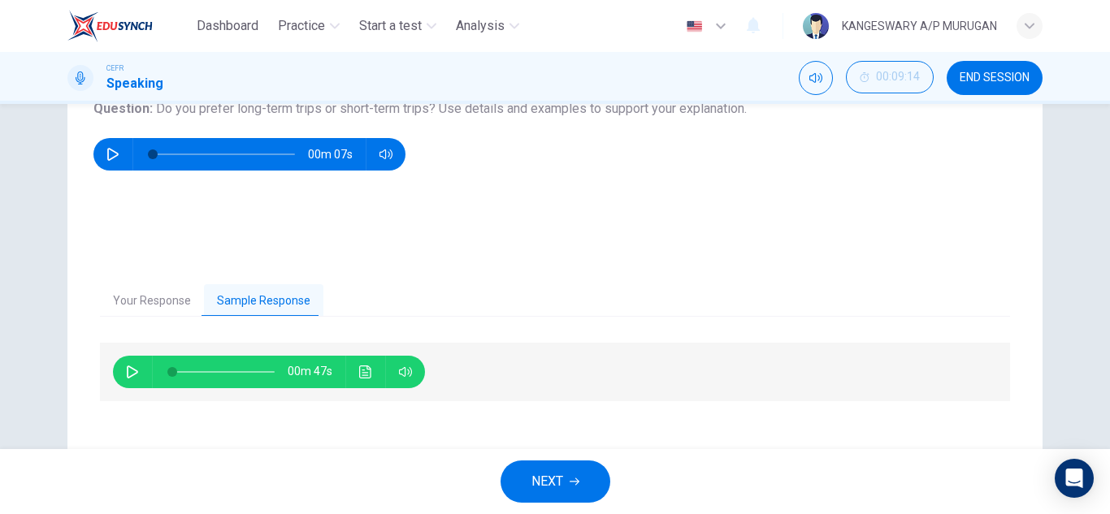
drag, startPoint x: 127, startPoint y: 366, endPoint x: 359, endPoint y: 370, distance: 232.4
click at [359, 370] on div "00m 47s" at bounding box center [269, 372] width 312 height 32
click at [359, 370] on icon "Click to see the audio transcription" at bounding box center [365, 372] width 12 height 13
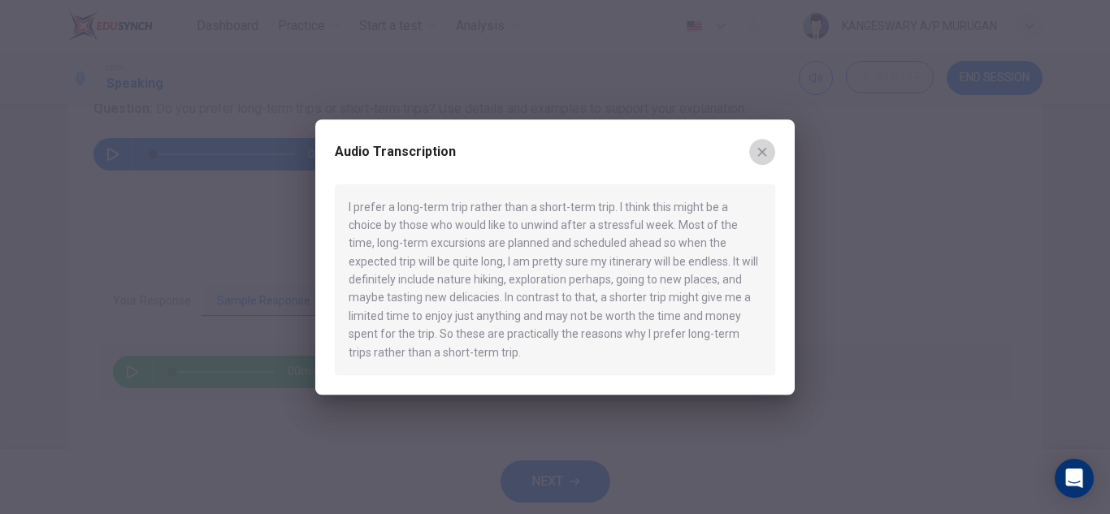
click at [756, 154] on icon "button" at bounding box center [762, 151] width 13 height 13
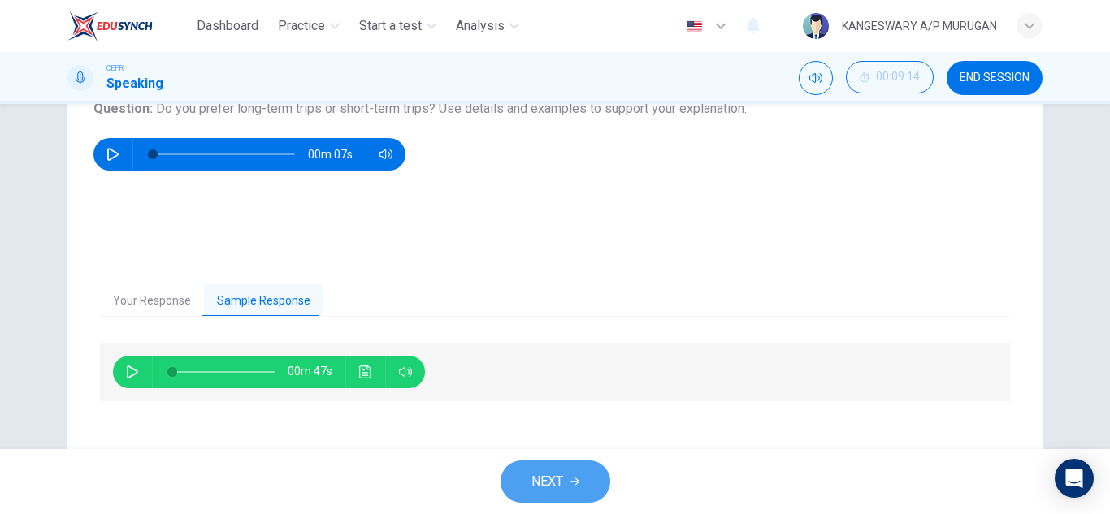
click at [557, 466] on button "NEXT" at bounding box center [555, 482] width 110 height 42
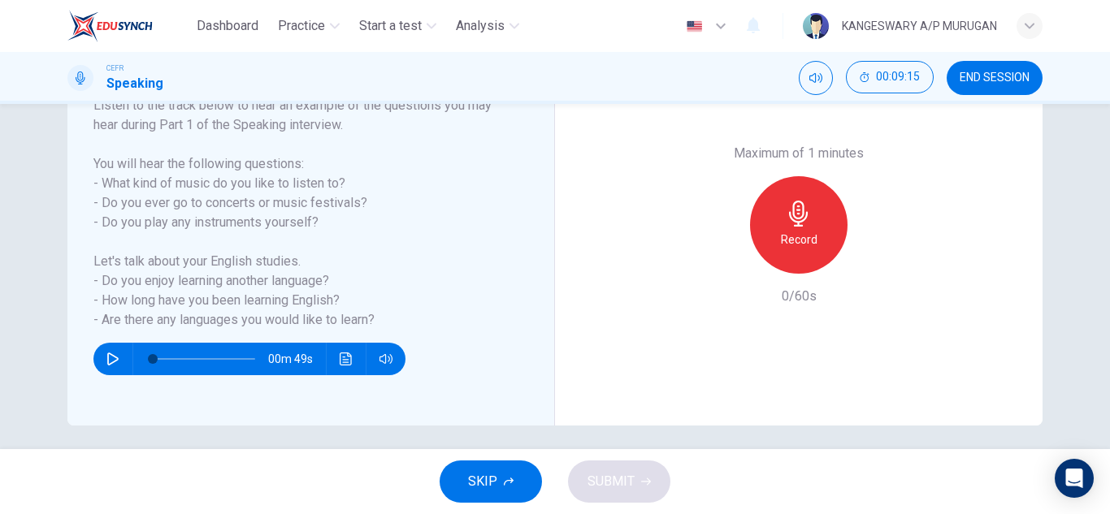
scroll to position [284, 0]
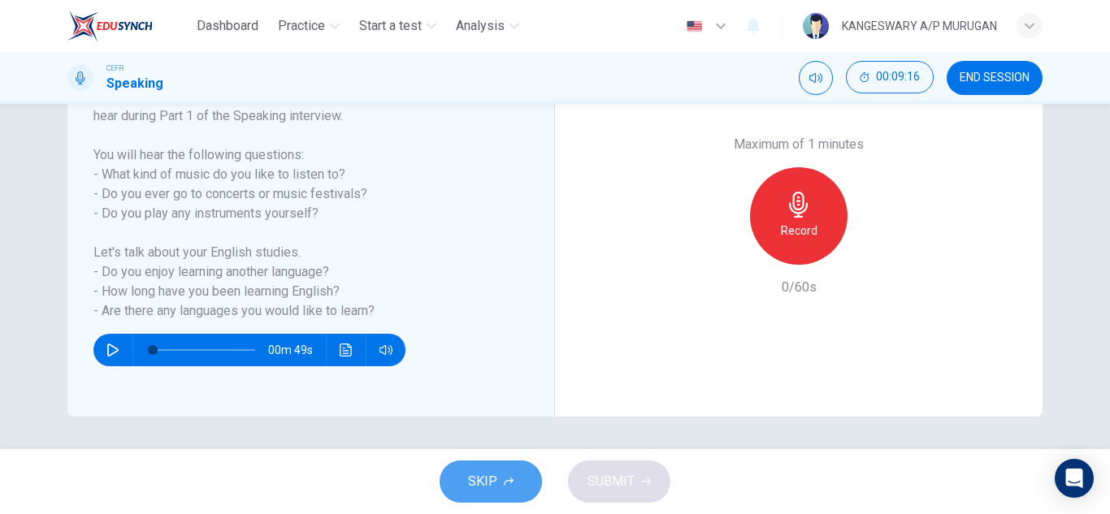
click at [489, 468] on button "SKIP" at bounding box center [491, 482] width 102 height 42
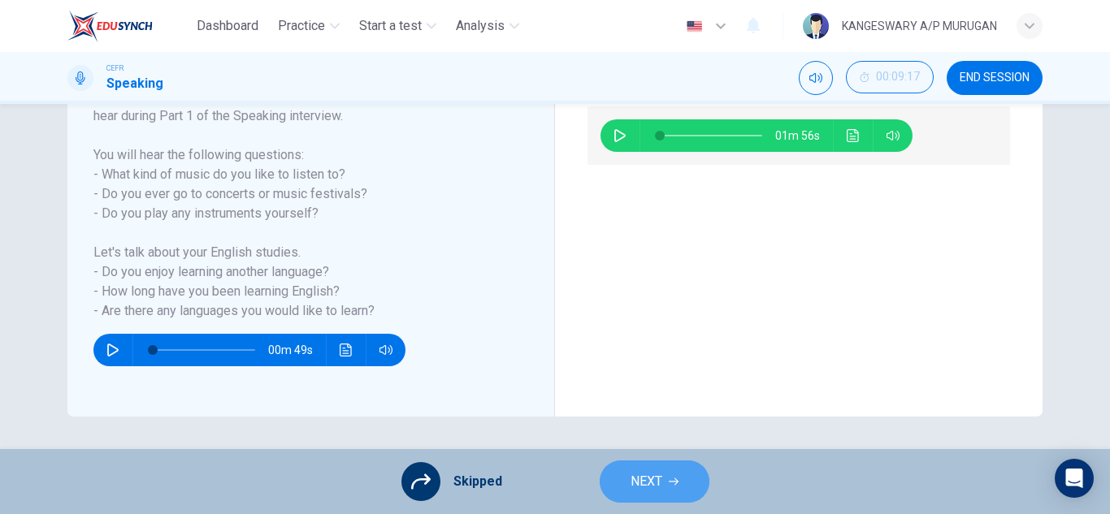
click at [648, 479] on span "NEXT" at bounding box center [646, 481] width 32 height 23
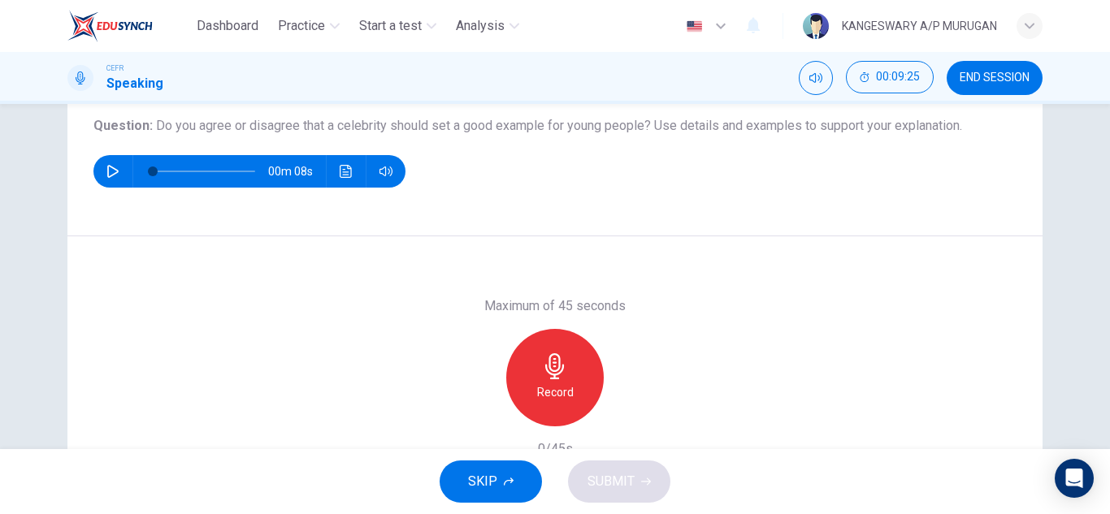
scroll to position [182, 0]
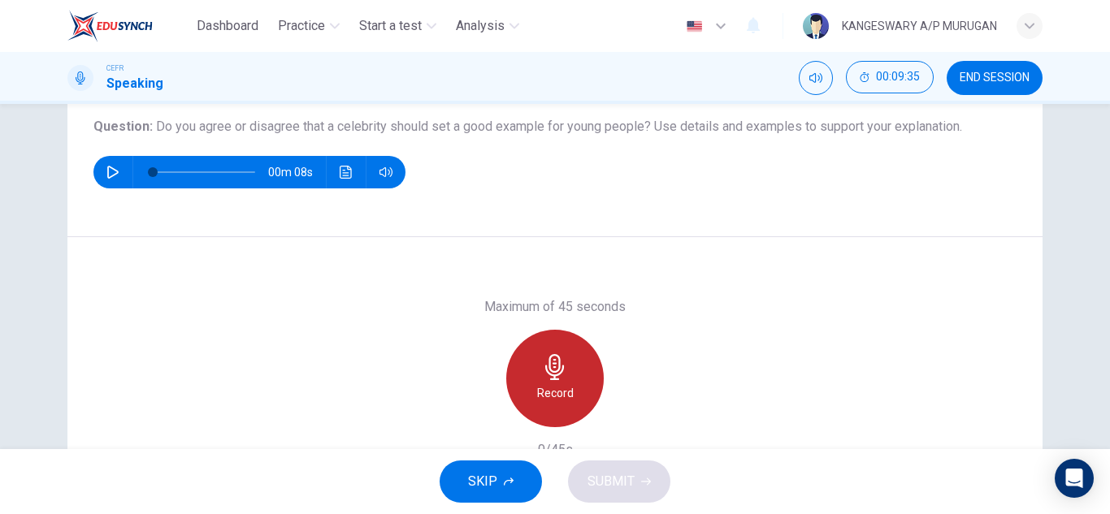
click at [570, 381] on div "Record" at bounding box center [554, 378] width 97 height 97
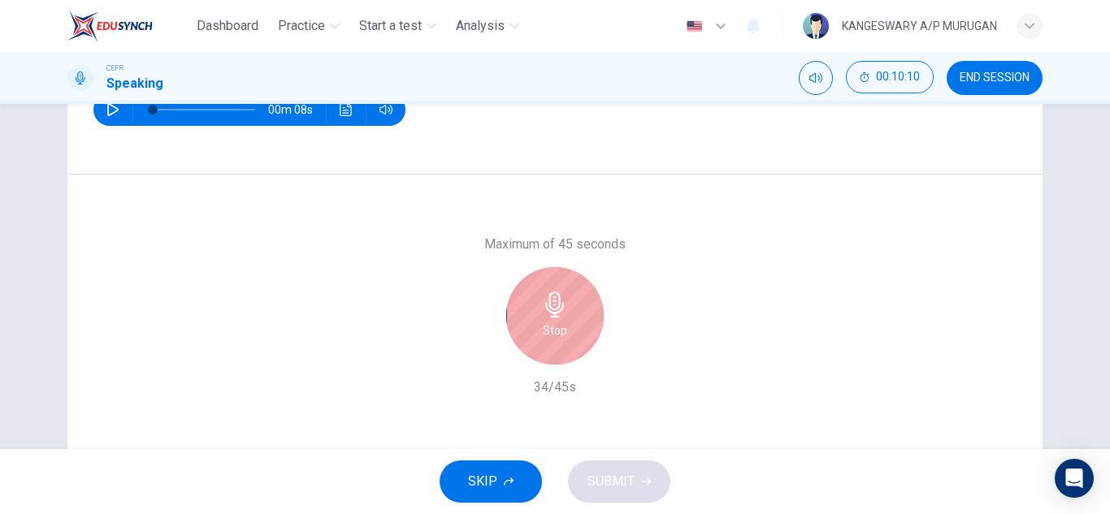
scroll to position [258, 0]
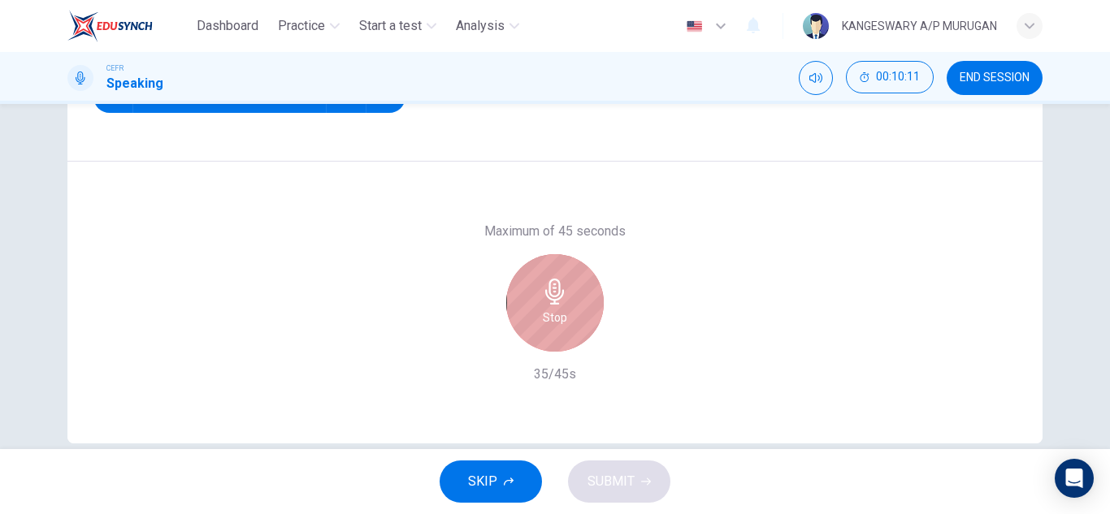
click at [570, 338] on div "Stop" at bounding box center [554, 302] width 97 height 97
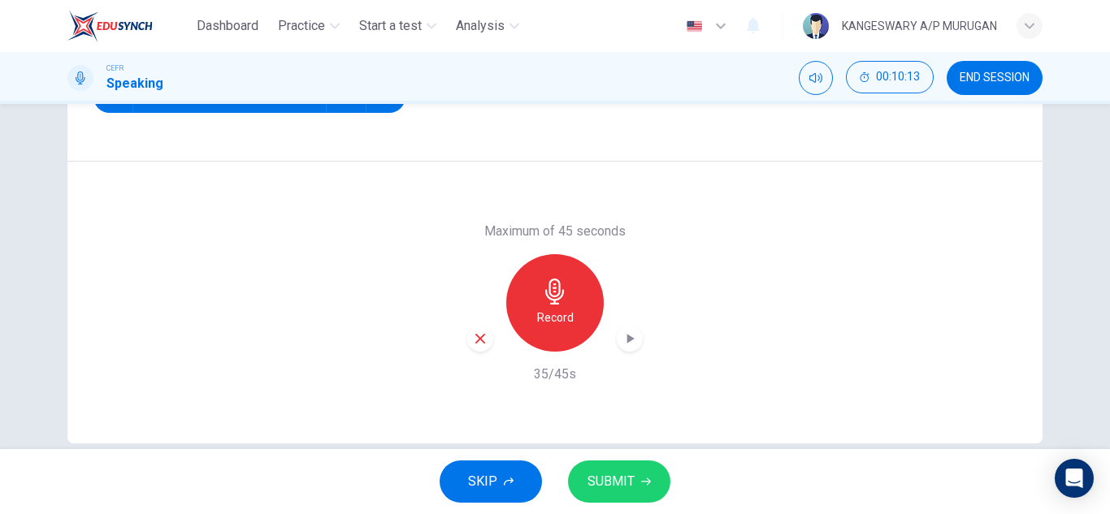
click at [479, 338] on icon "button" at bounding box center [480, 338] width 15 height 15
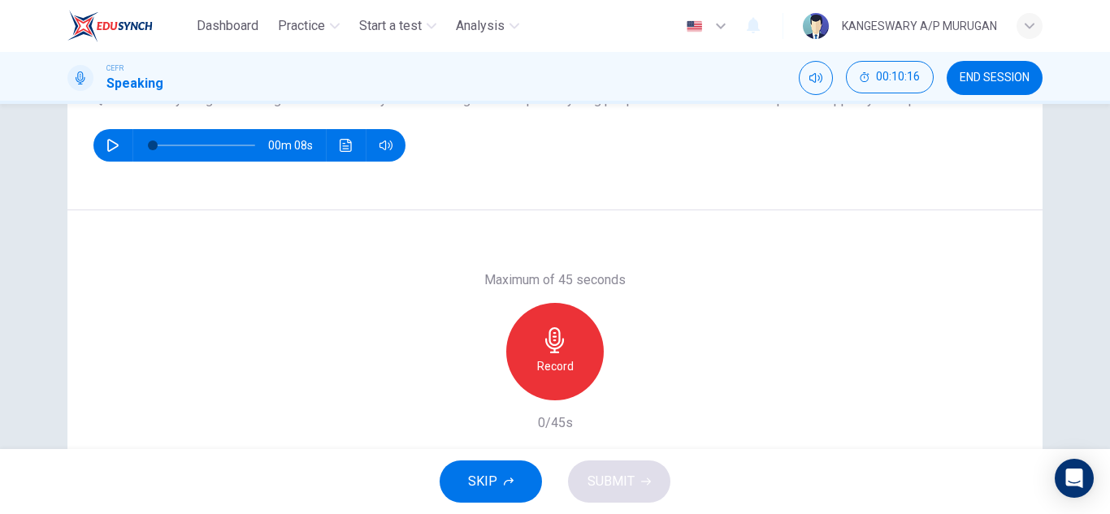
scroll to position [210, 0]
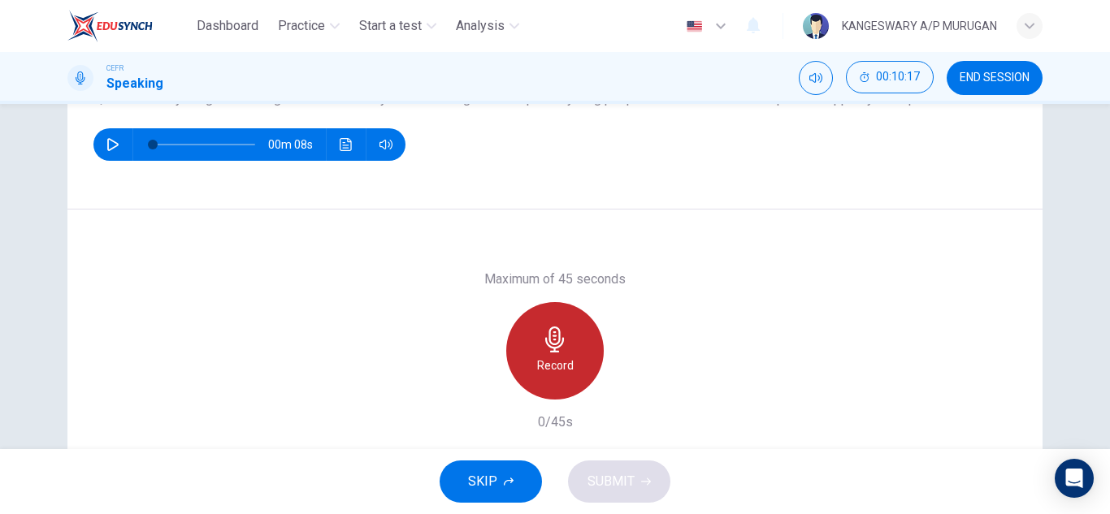
click at [550, 341] on icon "button" at bounding box center [555, 340] width 26 height 26
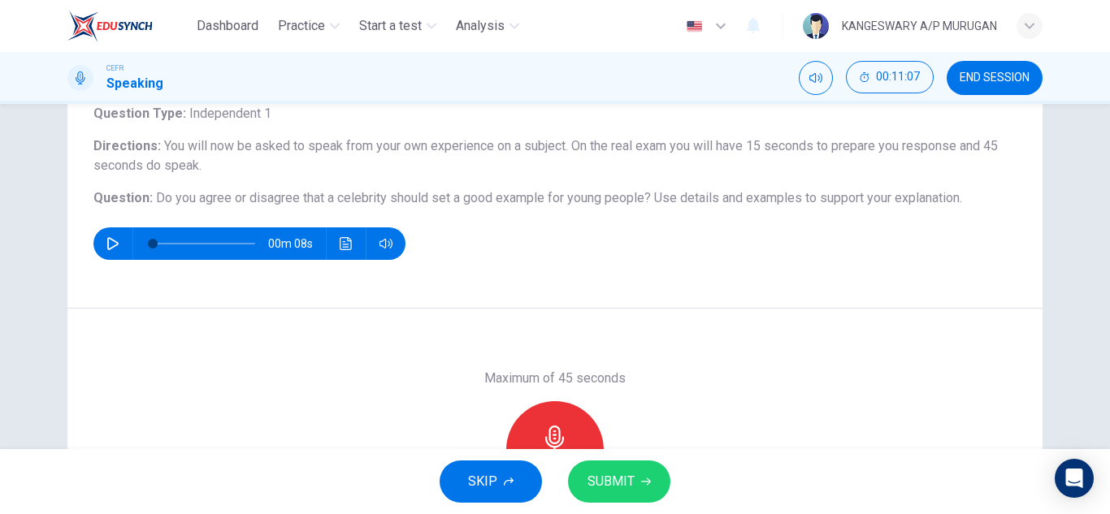
scroll to position [108, 0]
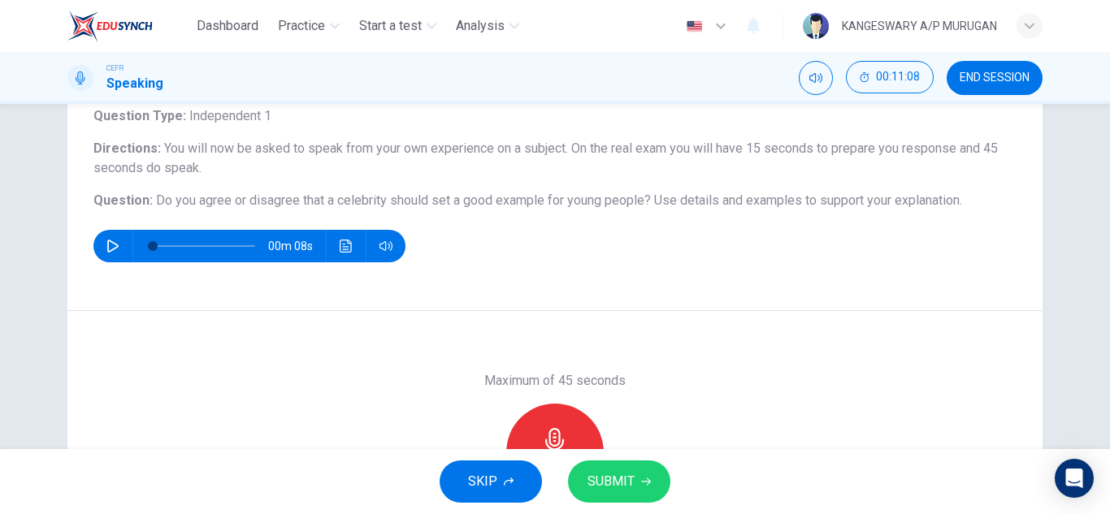
click at [555, 196] on span "Do you agree or disagree that a celebrity should set a good example for young p…" at bounding box center [403, 200] width 495 height 15
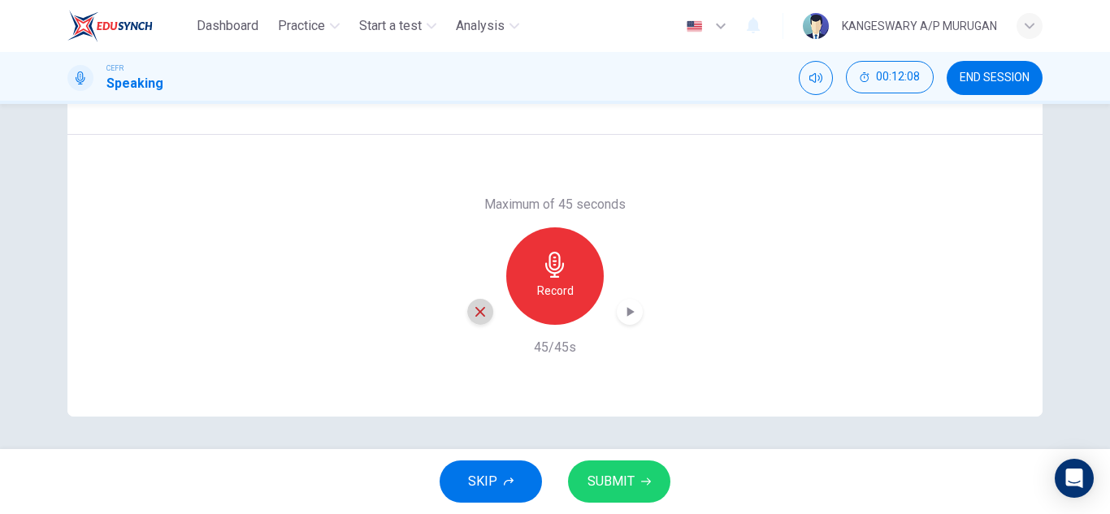
click at [479, 318] on icon "button" at bounding box center [480, 312] width 15 height 15
click at [561, 277] on icon "button" at bounding box center [555, 265] width 26 height 26
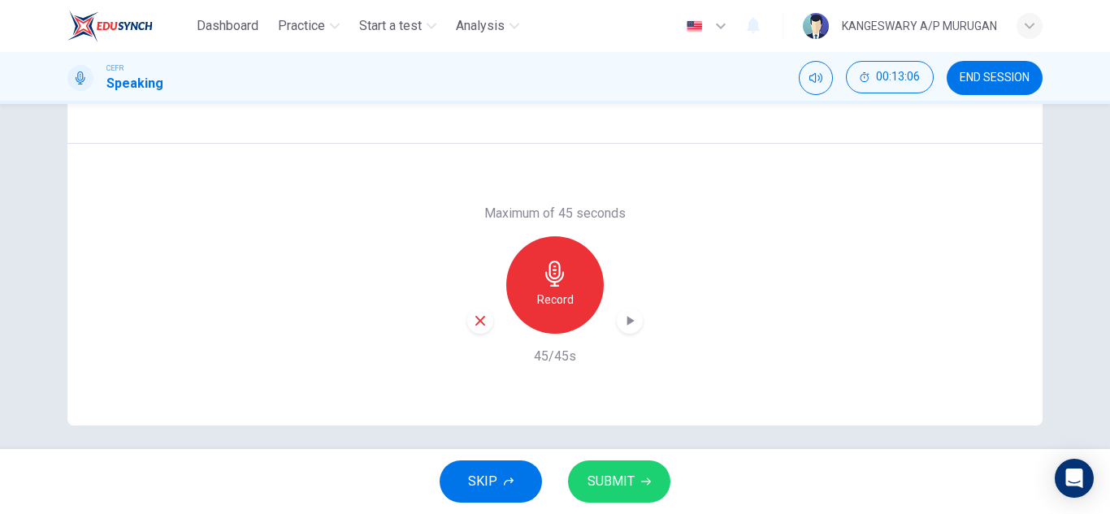
scroll to position [276, 0]
click at [473, 324] on icon "button" at bounding box center [480, 320] width 15 height 15
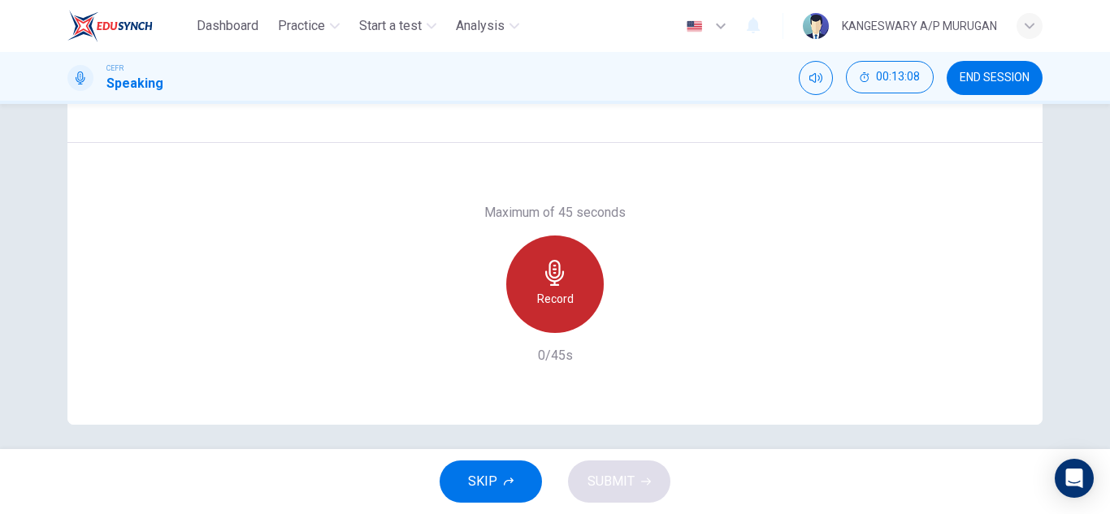
click at [574, 298] on div "Record" at bounding box center [554, 284] width 97 height 97
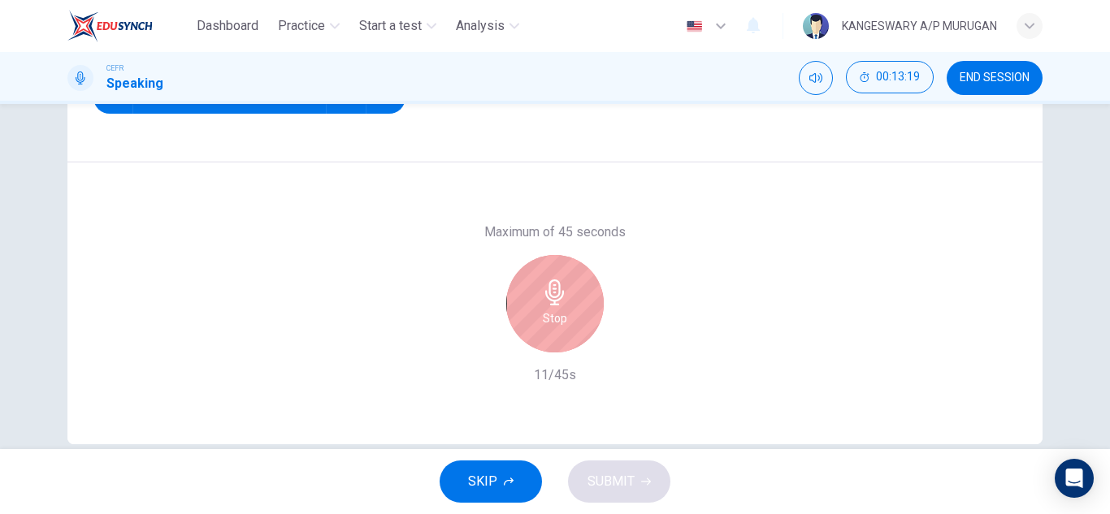
scroll to position [258, 0]
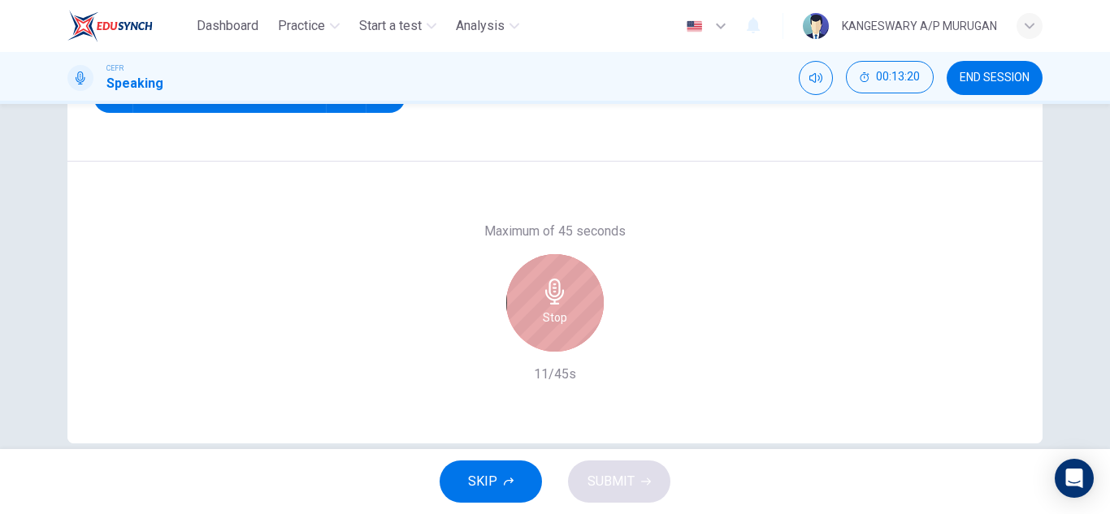
click at [561, 310] on h6 "Stop" at bounding box center [555, 317] width 24 height 19
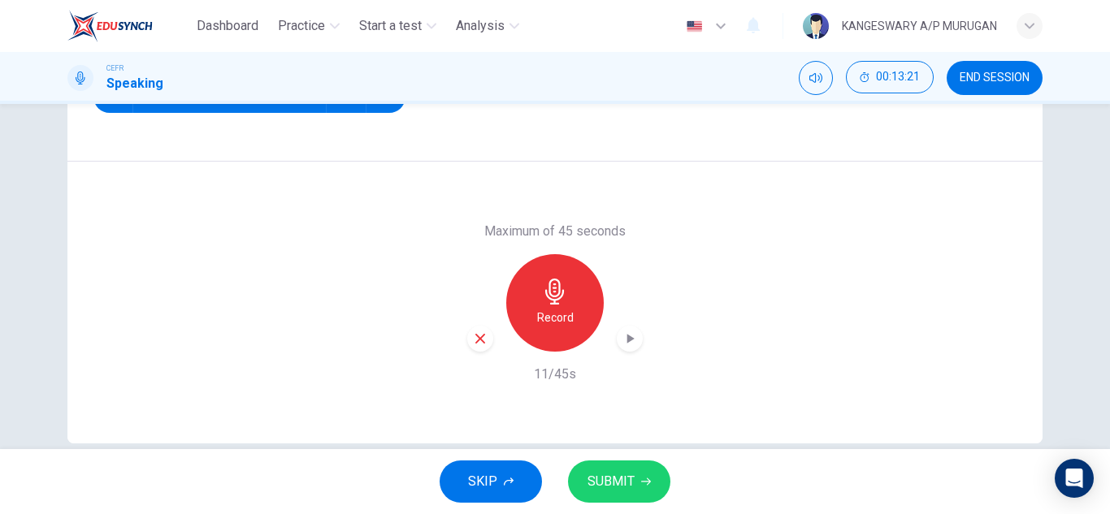
scroll to position [284, 0]
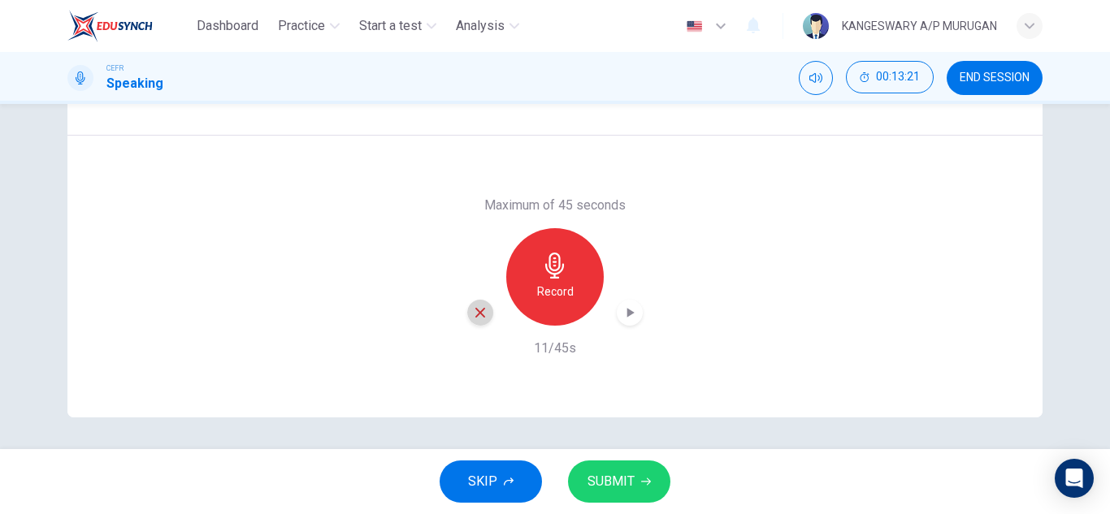
click at [474, 316] on icon "button" at bounding box center [480, 312] width 15 height 15
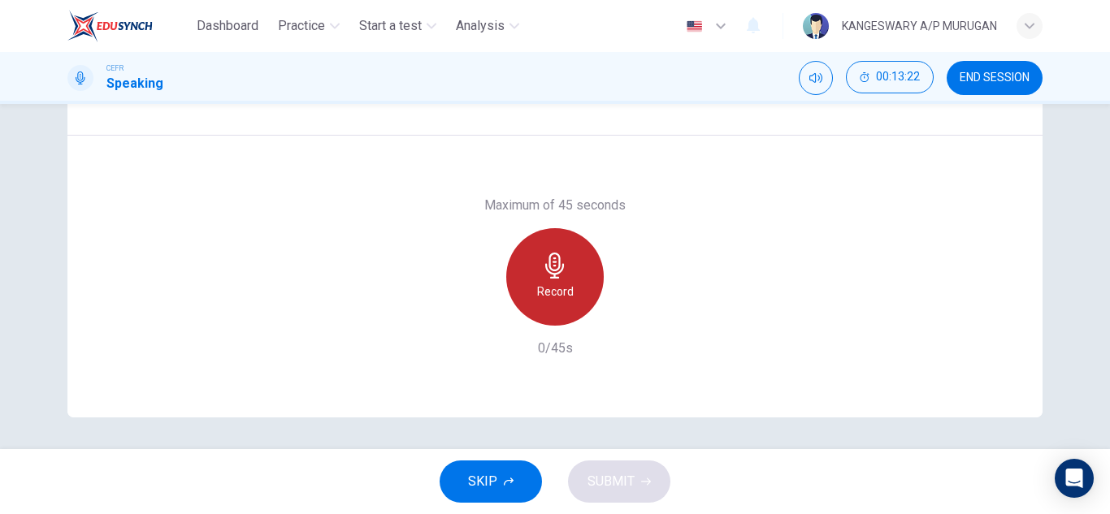
click at [535, 274] on div "Record" at bounding box center [554, 276] width 97 height 97
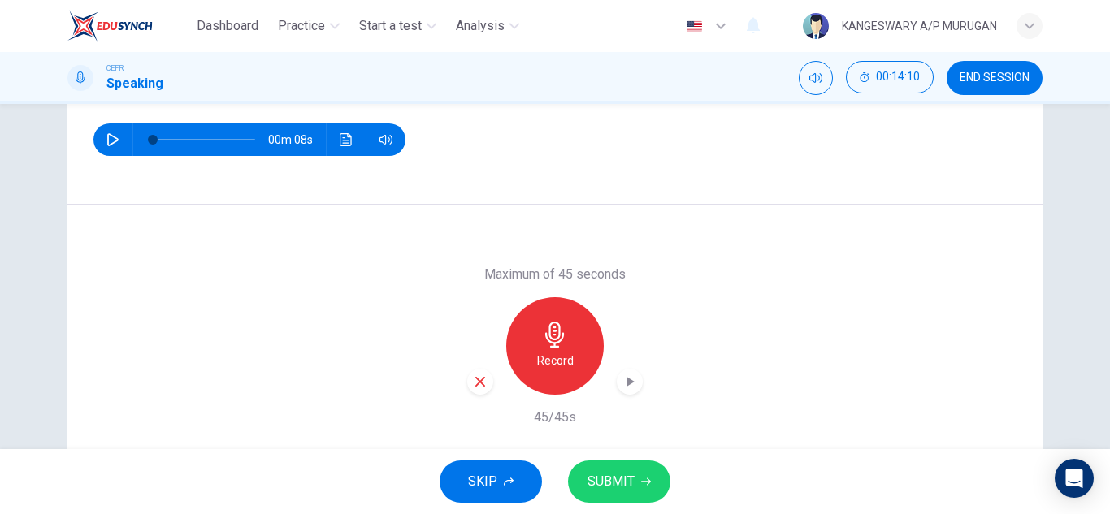
scroll to position [216, 0]
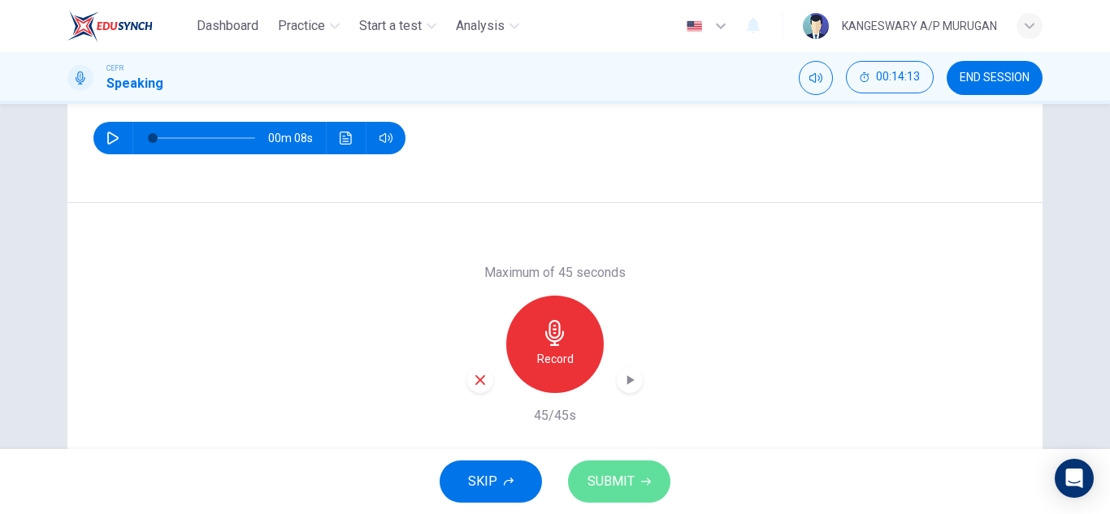
click at [628, 480] on span "SUBMIT" at bounding box center [610, 481] width 47 height 23
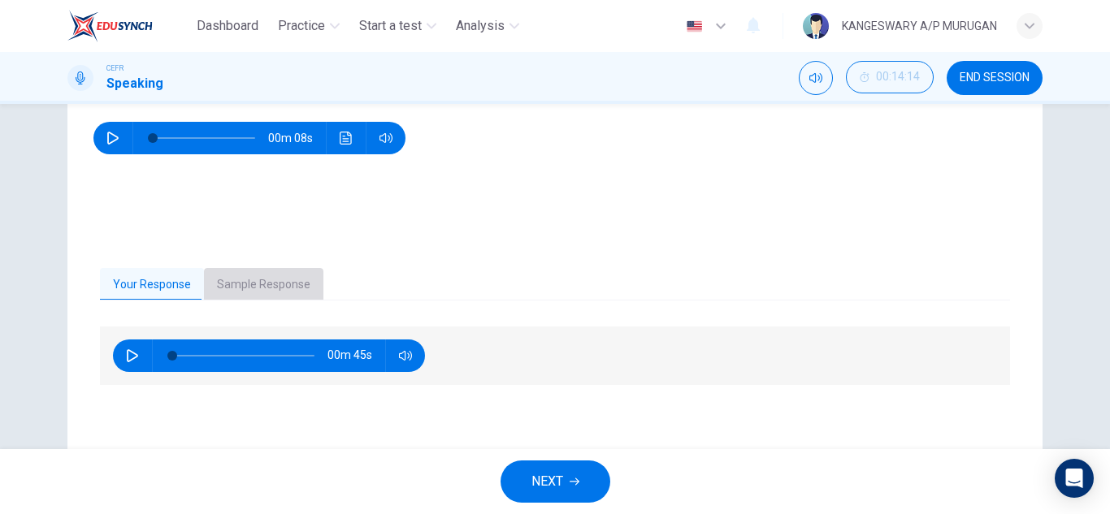
click at [305, 297] on button "Sample Response" at bounding box center [263, 285] width 119 height 34
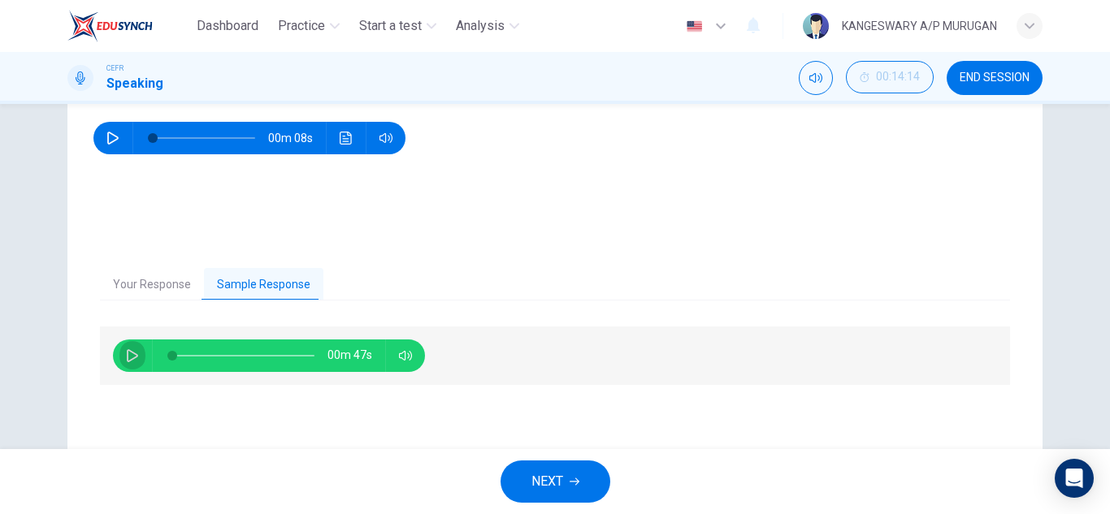
click at [140, 355] on button "button" at bounding box center [132, 356] width 26 height 32
type input "6"
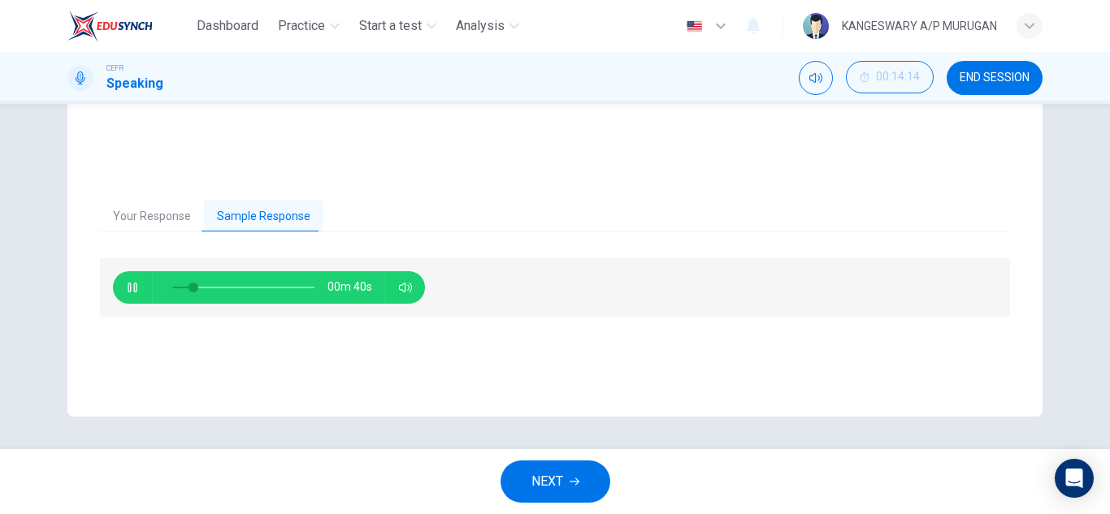
type input "17"
click at [560, 470] on span "NEXT" at bounding box center [547, 481] width 32 height 23
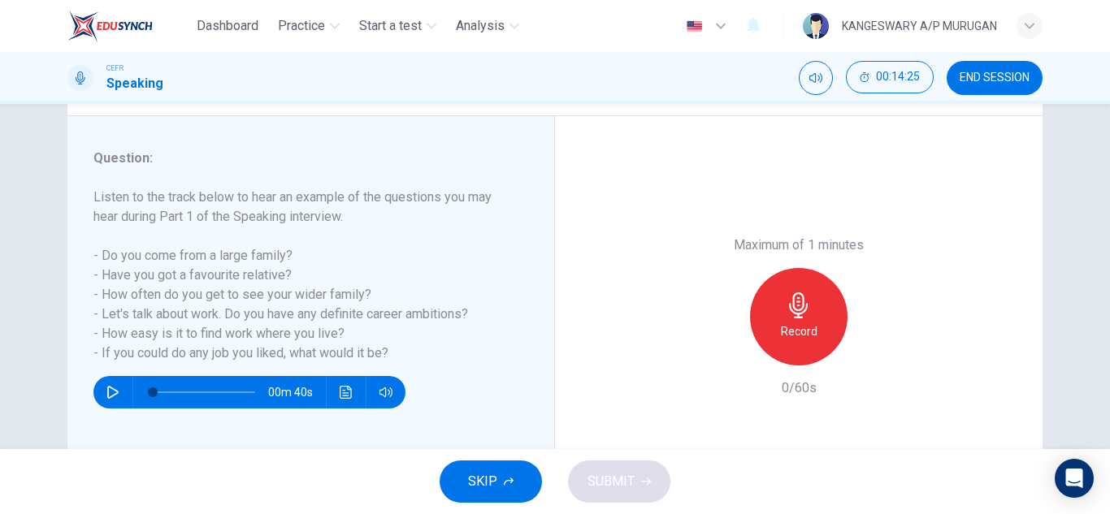
scroll to position [191, 0]
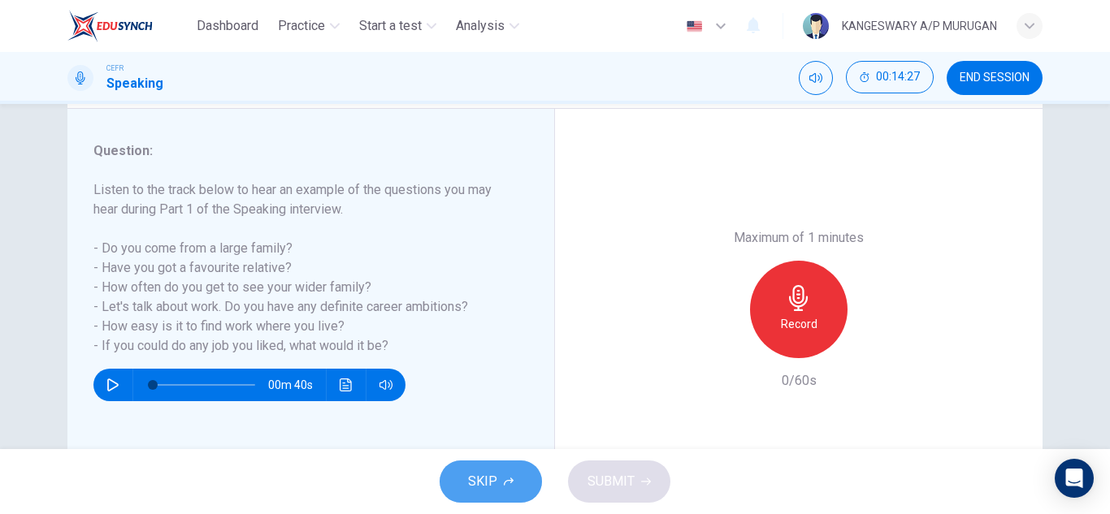
click at [500, 474] on button "SKIP" at bounding box center [491, 482] width 102 height 42
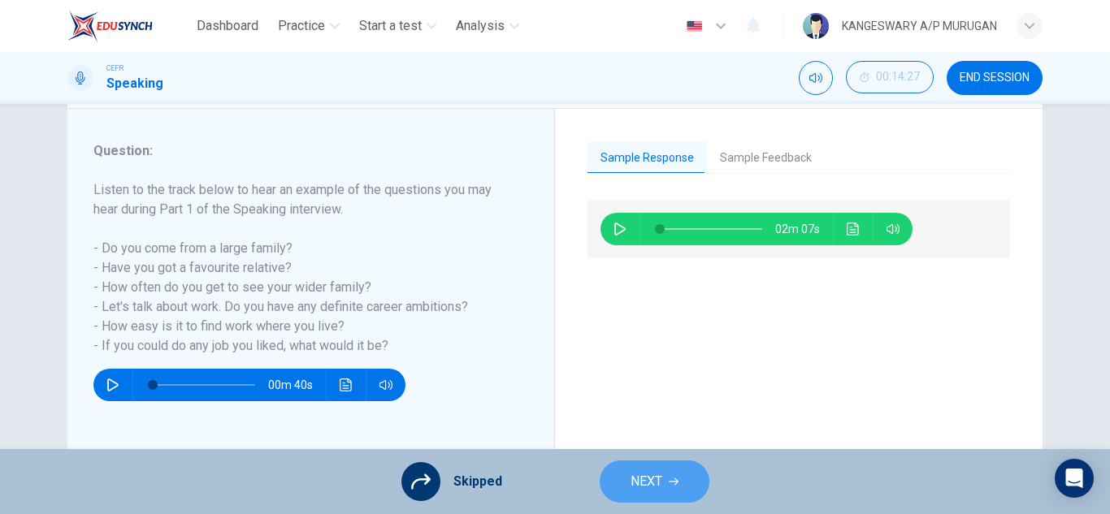
click at [659, 479] on span "NEXT" at bounding box center [646, 481] width 32 height 23
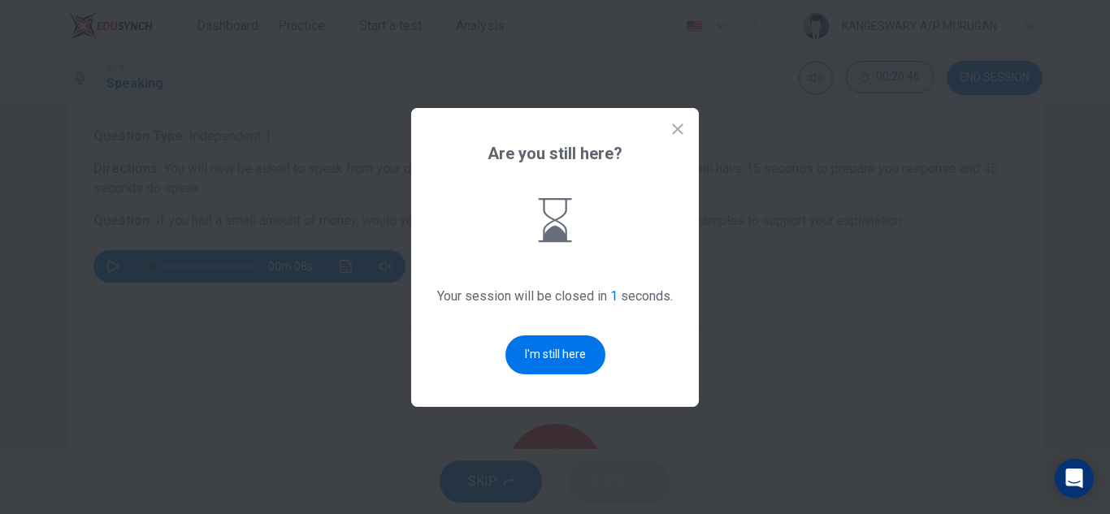
scroll to position [0, 0]
